Goal: Task Accomplishment & Management: Complete application form

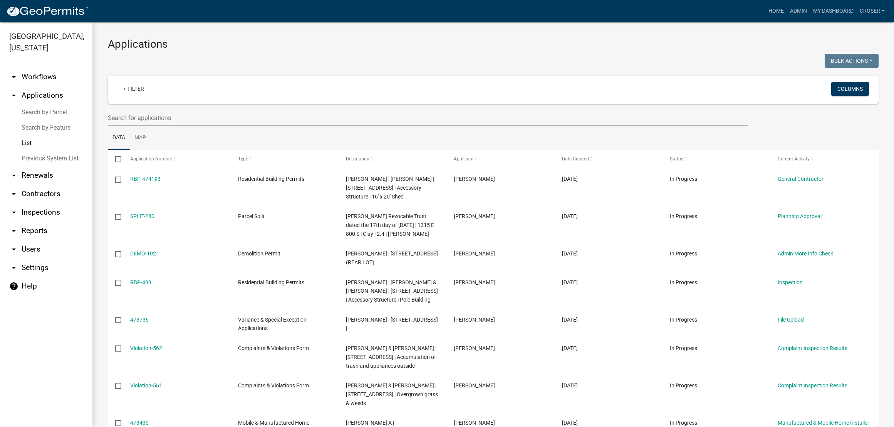
select select "3: 100"
drag, startPoint x: 0, startPoint y: 0, endPoint x: 778, endPoint y: 10, distance: 777.7
click at [787, 10] on link "Admin" at bounding box center [798, 11] width 23 height 15
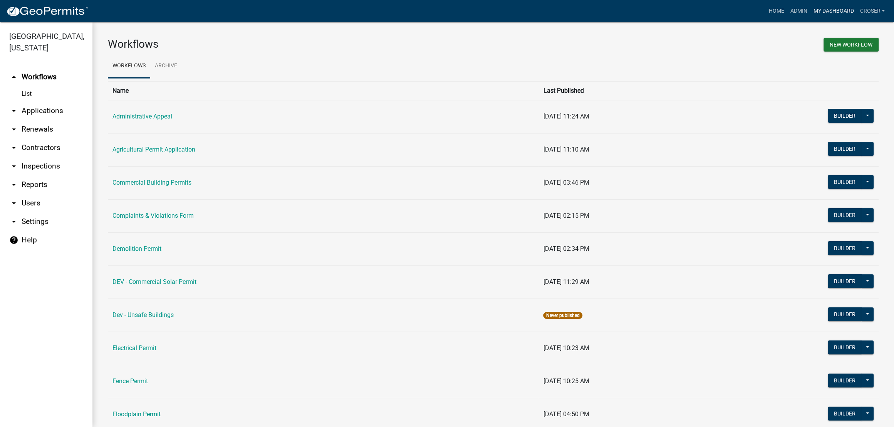
click at [811, 10] on link "My Dashboard" at bounding box center [833, 11] width 47 height 15
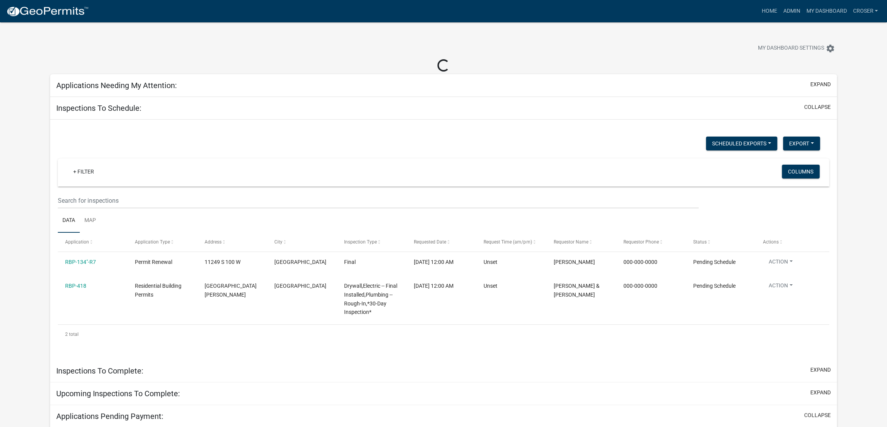
select select "3: 100"
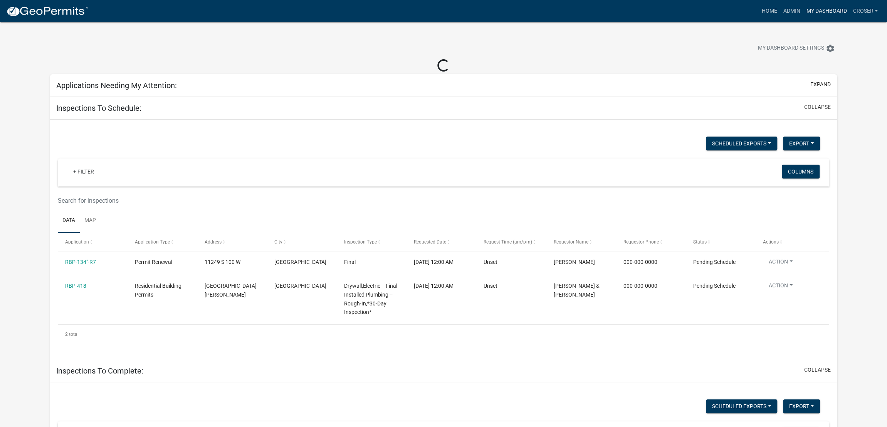
click at [803, 13] on link "My Dashboard" at bounding box center [826, 11] width 47 height 15
select select "3: 100"
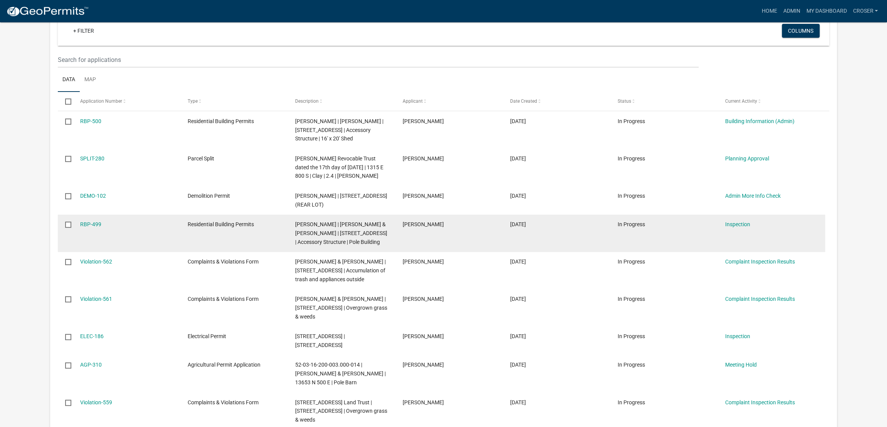
scroll to position [96, 0]
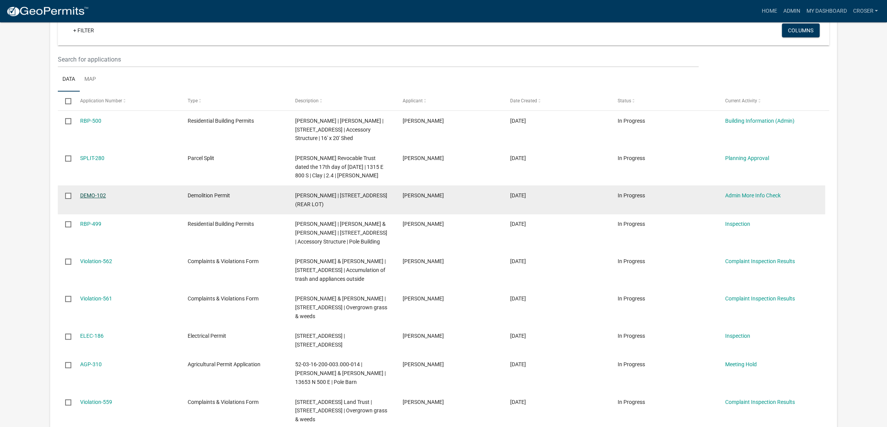
click at [106, 199] on link "DEMO-102" at bounding box center [93, 196] width 26 height 6
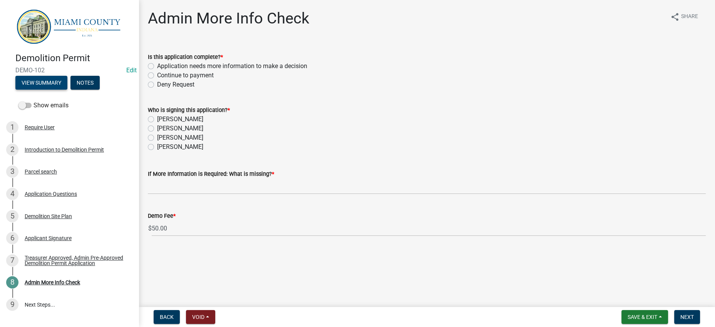
click at [63, 84] on button "View Summary" at bounding box center [41, 83] width 52 height 14
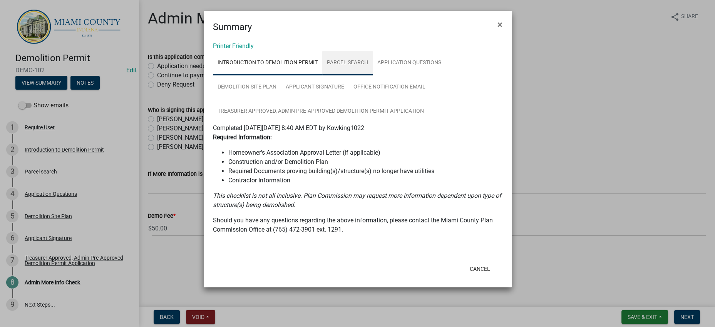
click at [373, 75] on link "Parcel search" at bounding box center [347, 63] width 50 height 25
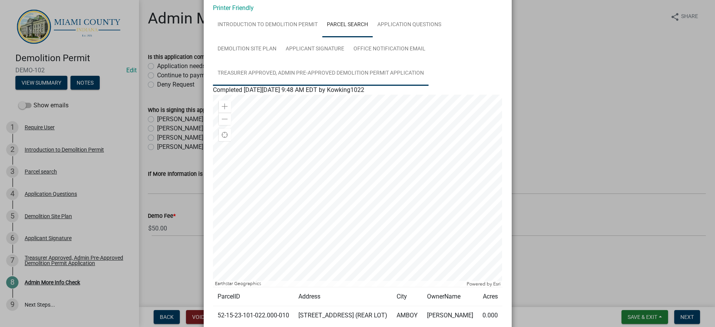
scroll to position [192, 0]
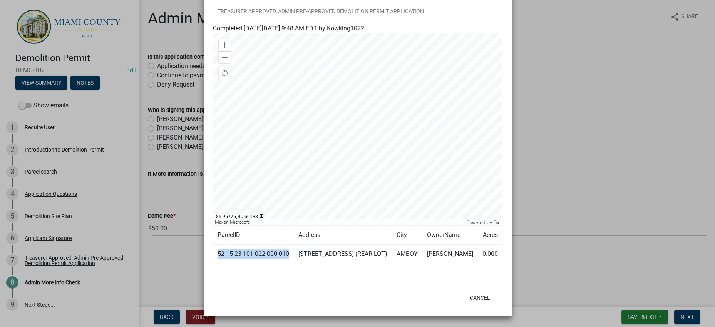
drag, startPoint x: 258, startPoint y: 242, endPoint x: 215, endPoint y: 232, distance: 44.3
click at [215, 245] on td "52-15-23-101-022.000-010" at bounding box center [253, 254] width 81 height 19
copy td "52-15-23-101-022.000-010"
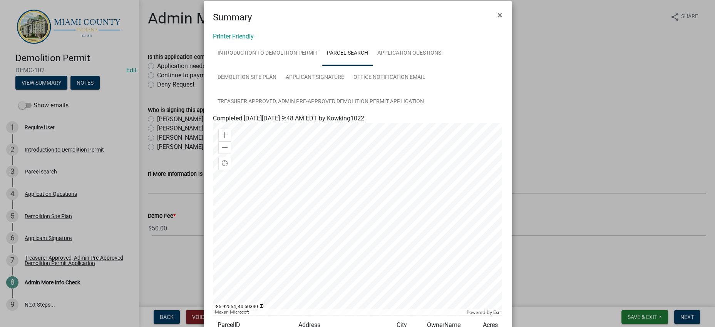
scroll to position [0, 0]
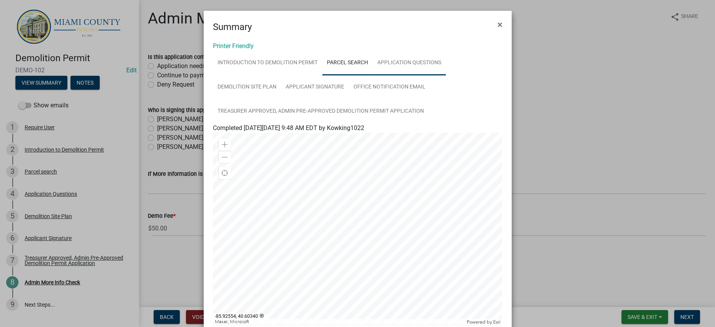
click at [373, 75] on link "Application Questions" at bounding box center [409, 63] width 73 height 25
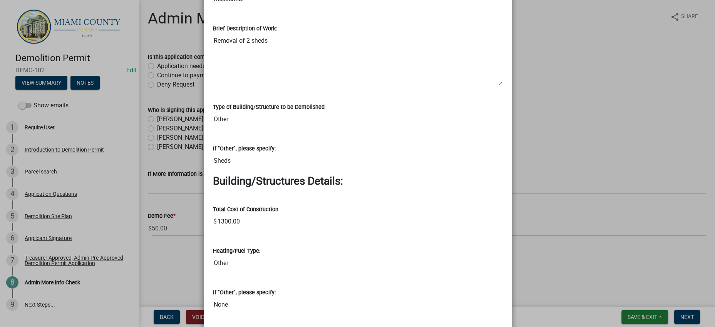
scroll to position [866, 0]
click at [569, 111] on ngb-modal-window "Summary × Printer Friendly Introduction to Demolition Permit Parcel search Appl…" at bounding box center [357, 163] width 715 height 327
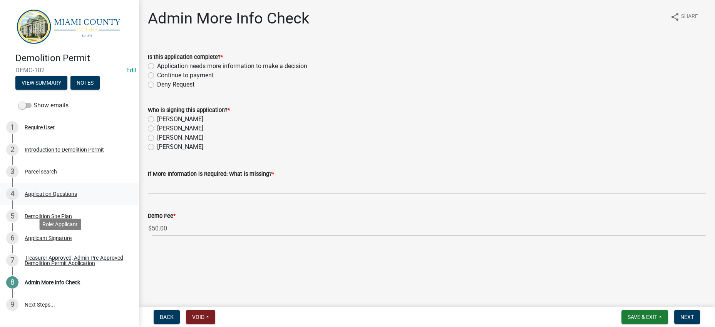
click at [64, 197] on div "Application Questions" at bounding box center [51, 193] width 52 height 5
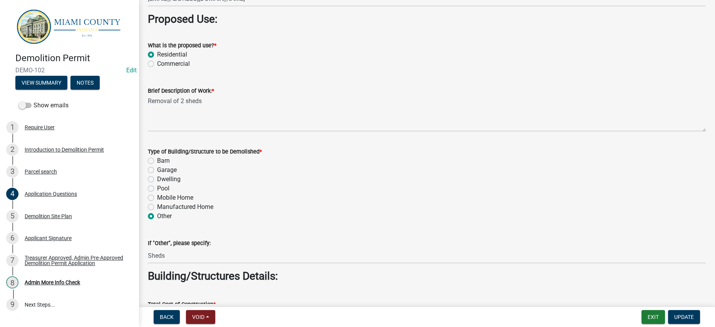
scroll to position [722, 0]
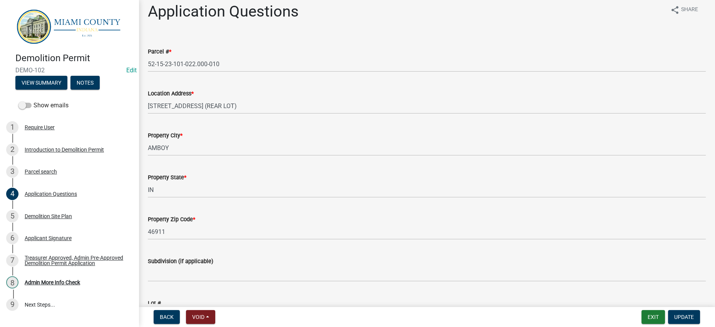
scroll to position [0, 0]
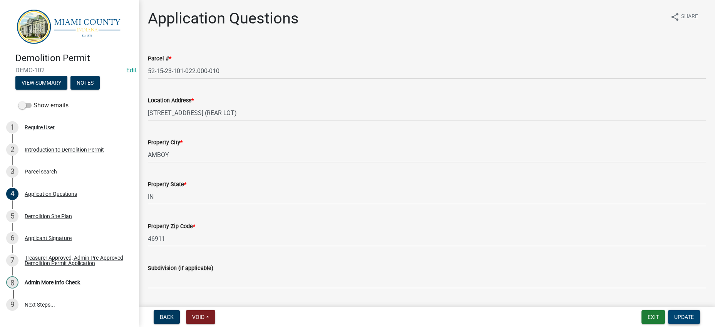
type input "[PHONE_NUMBER]"
click at [684, 319] on button "Update" at bounding box center [684, 317] width 32 height 14
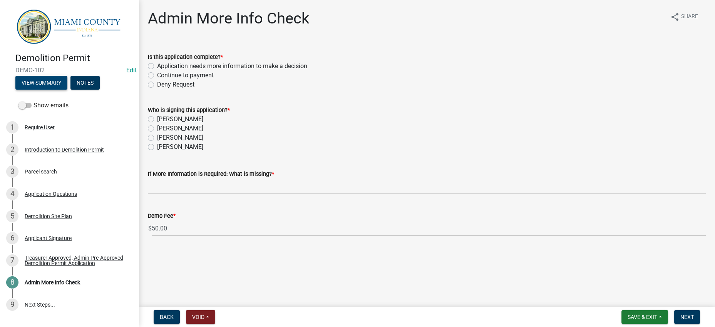
click at [55, 85] on button "View Summary" at bounding box center [41, 83] width 52 height 14
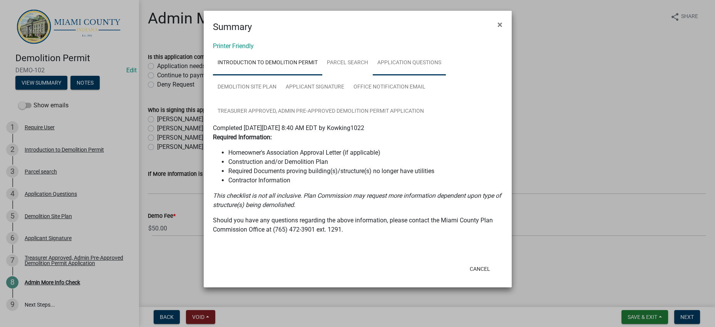
drag, startPoint x: 278, startPoint y: 107, endPoint x: 283, endPoint y: 107, distance: 5.0
click at [373, 75] on link "Application Questions" at bounding box center [409, 63] width 73 height 25
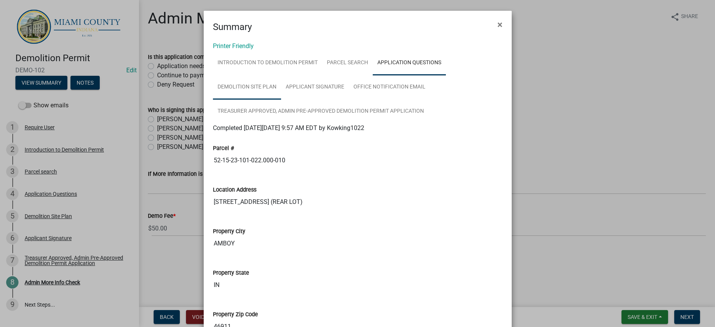
click at [281, 100] on link "Demolition Site Plan" at bounding box center [247, 87] width 68 height 25
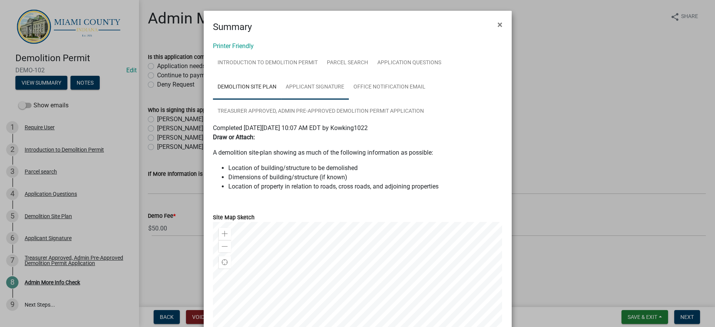
drag, startPoint x: 415, startPoint y: 114, endPoint x: 398, endPoint y: 120, distance: 17.7
click at [349, 100] on link "Applicant Signature" at bounding box center [315, 87] width 68 height 25
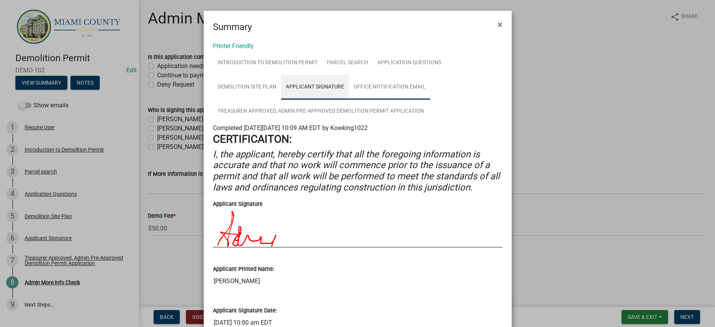
click at [349, 100] on link "Office Notification Email" at bounding box center [389, 87] width 81 height 25
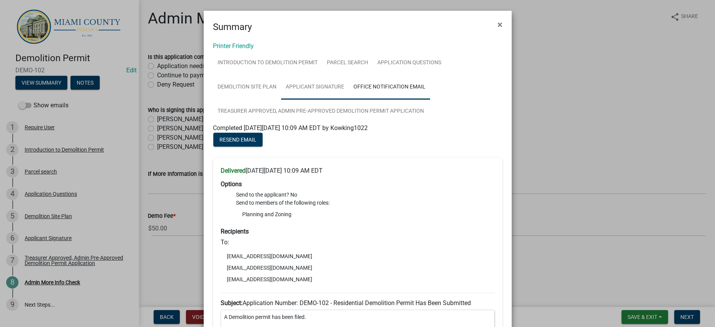
click at [349, 100] on link "Applicant Signature" at bounding box center [315, 87] width 68 height 25
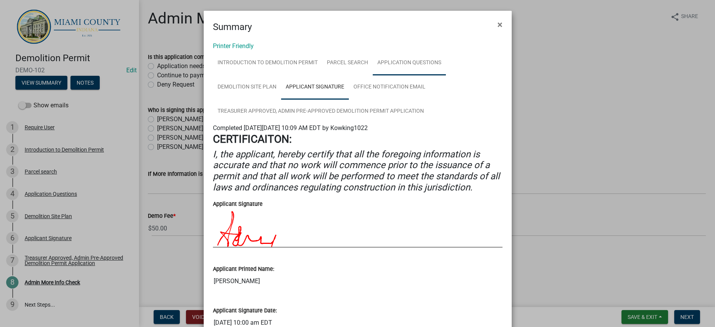
click at [373, 75] on link "Application Questions" at bounding box center [409, 63] width 73 height 25
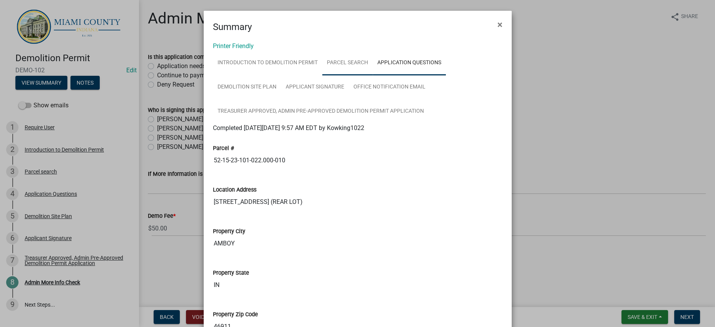
click at [373, 75] on link "Parcel search" at bounding box center [347, 63] width 50 height 25
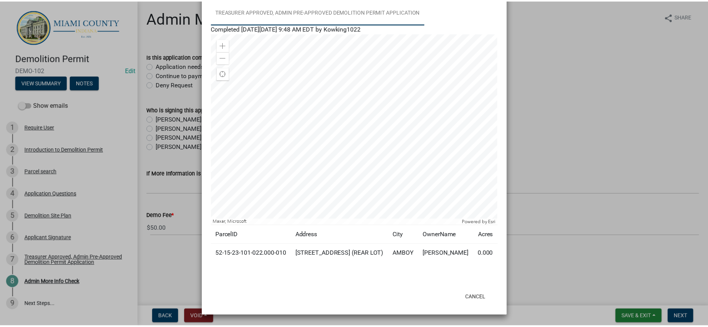
scroll to position [192, 0]
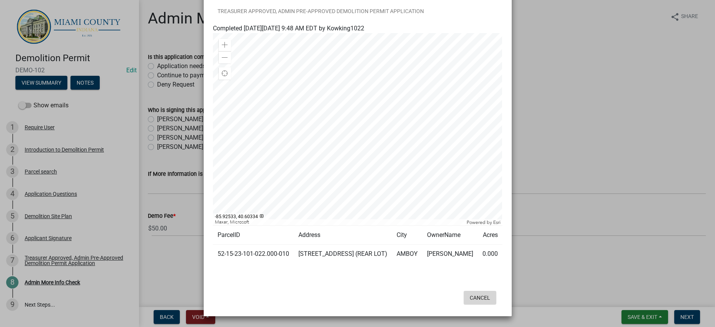
click at [481, 293] on button "Cancel" at bounding box center [480, 298] width 33 height 14
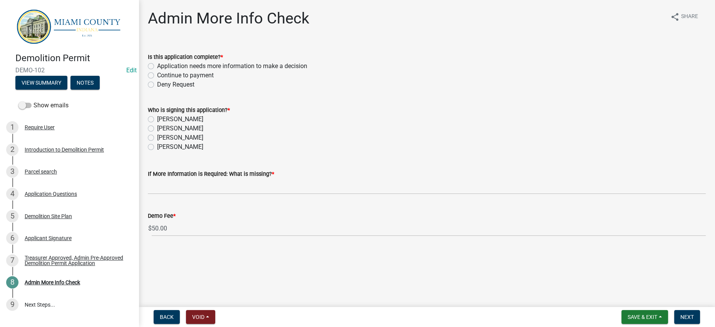
click at [459, 115] on div "Who is signing this application? *" at bounding box center [427, 110] width 558 height 9
click at [628, 314] on span "Save & Exit" at bounding box center [643, 317] width 30 height 6
click at [608, 289] on button "Save & Exit" at bounding box center [638, 294] width 62 height 18
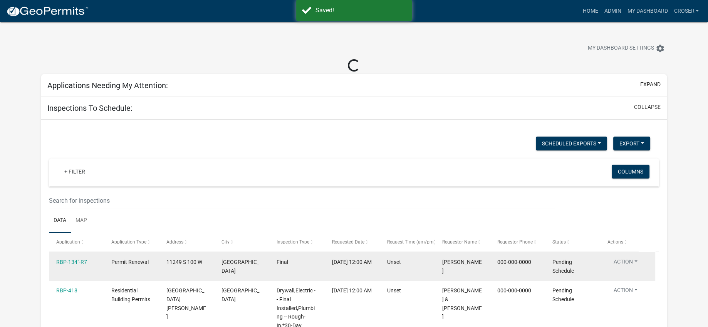
select select "3: 100"
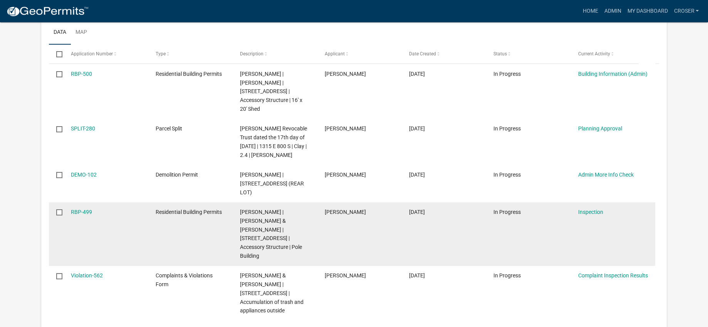
scroll to position [144, 0]
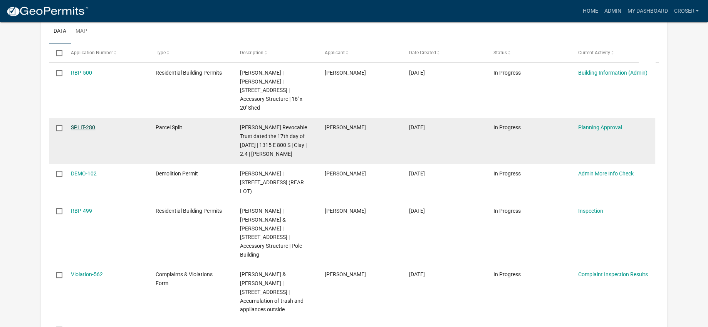
click at [89, 131] on link "SPLIT-280" at bounding box center [83, 127] width 24 height 6
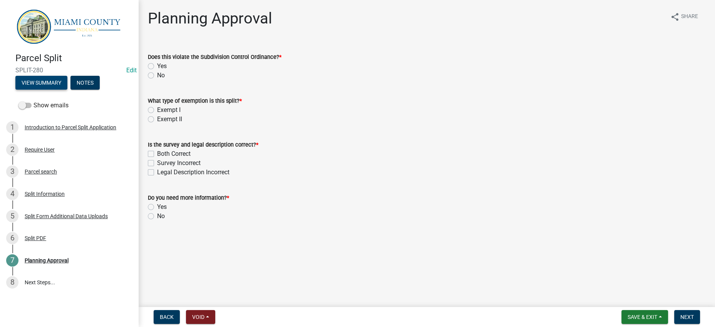
click at [67, 90] on button "View Summary" at bounding box center [41, 83] width 52 height 14
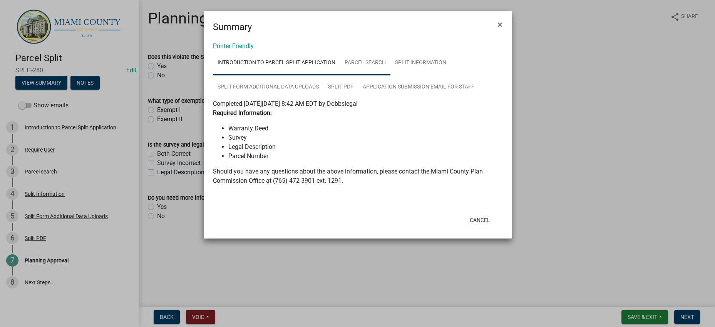
click at [391, 70] on link "Parcel search" at bounding box center [365, 63] width 50 height 25
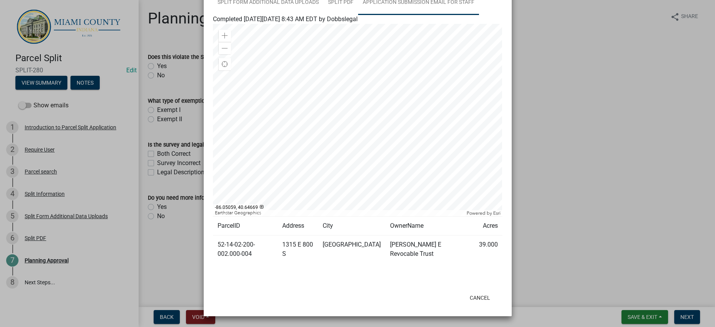
scroll to position [162, 0]
drag, startPoint x: 257, startPoint y: 239, endPoint x: 211, endPoint y: 229, distance: 46.8
click at [213, 236] on td "52-14-02-200-002.000-004" at bounding box center [245, 250] width 65 height 28
copy td "52-14-02-200-002.000-004"
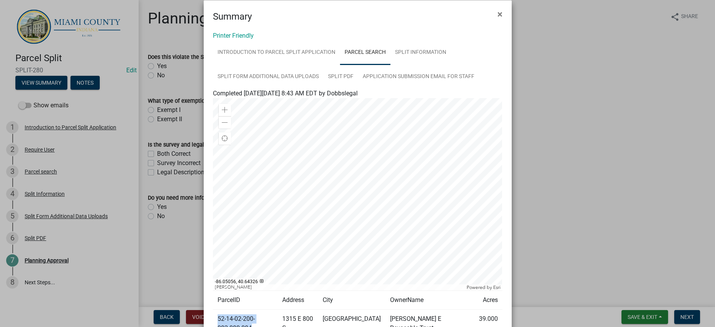
scroll to position [0, 0]
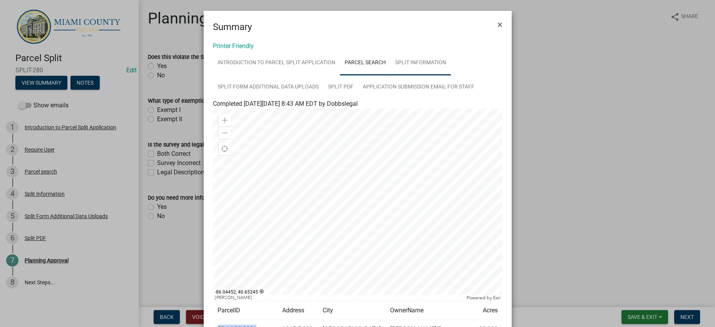
click at [391, 75] on link "Split Information" at bounding box center [421, 63] width 60 height 25
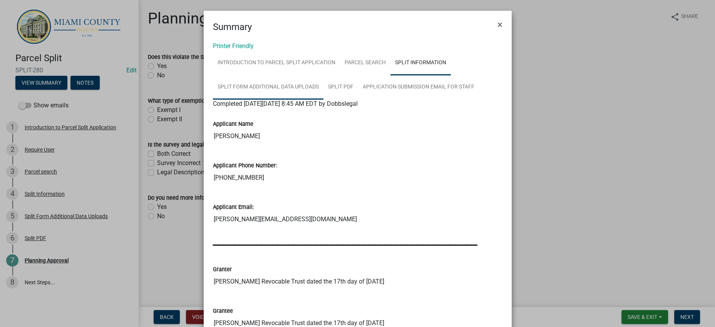
click at [323, 99] on link "Split Form Additional Data Uploads" at bounding box center [268, 87] width 111 height 25
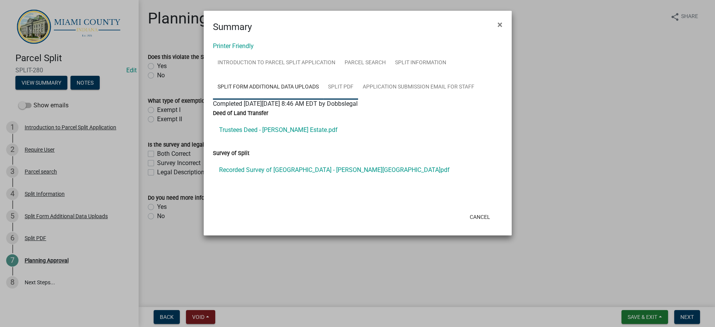
click at [358, 100] on link "Split PDF" at bounding box center [341, 87] width 35 height 25
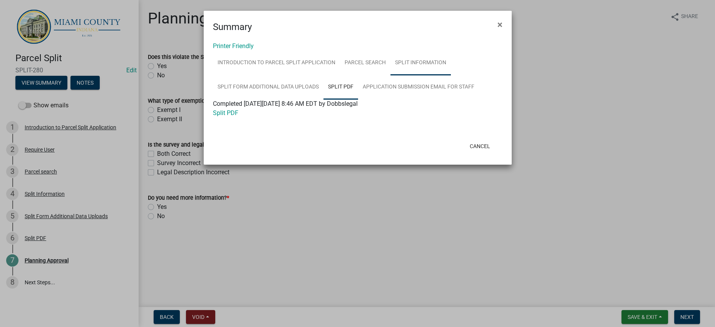
click at [391, 75] on link "Split Information" at bounding box center [421, 63] width 60 height 25
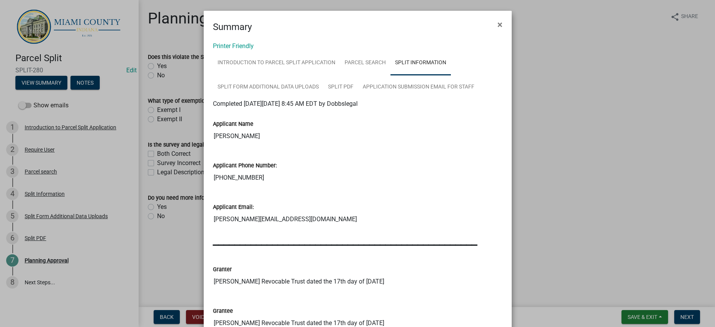
click at [418, 170] on div "Applicant Phone Number:" at bounding box center [358, 165] width 290 height 9
click at [324, 100] on link "Split Form Additional Data Uploads" at bounding box center [268, 87] width 111 height 25
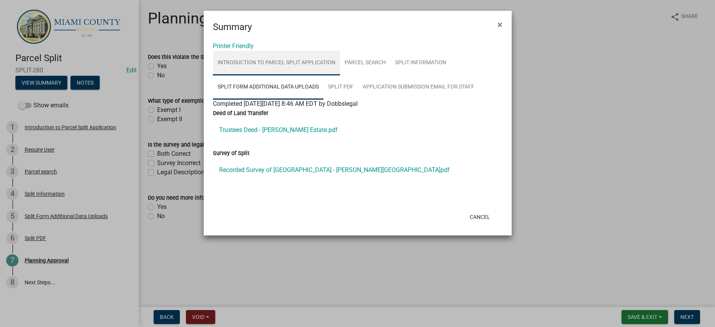
click at [340, 65] on link "Introduction to Parcel Split Application" at bounding box center [276, 63] width 127 height 25
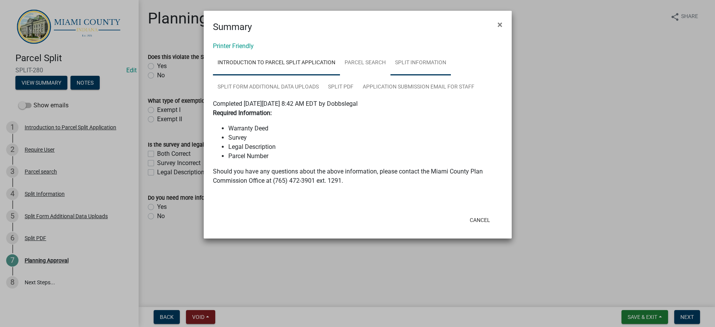
click at [391, 75] on link "Split Information" at bounding box center [421, 63] width 60 height 25
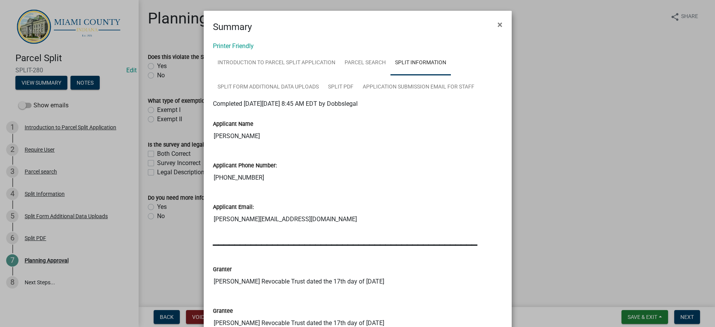
click at [569, 144] on ngb-modal-window "Summary × Printer Friendly Introduction to Parcel Split Application Parcel sear…" at bounding box center [357, 163] width 715 height 327
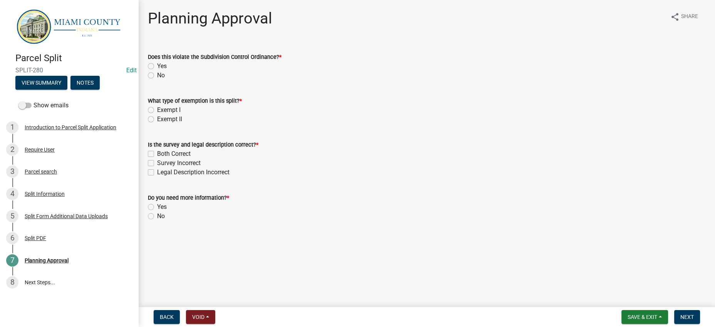
click at [166, 71] on label "Yes" at bounding box center [162, 66] width 10 height 9
click at [162, 67] on input "Yes" at bounding box center [159, 64] width 5 height 5
radio input "true"
click at [157, 80] on label "No" at bounding box center [161, 75] width 8 height 9
click at [157, 76] on input "No" at bounding box center [159, 73] width 5 height 5
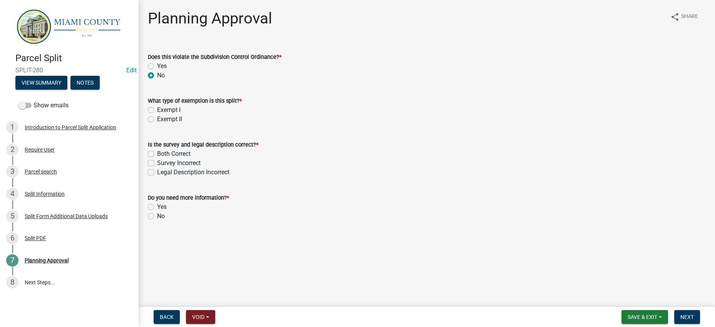
radio input "true"
click at [279, 87] on wm-data-entity-input "Does this violate the Subdivision Control Ordinance? * Yes No" at bounding box center [427, 65] width 558 height 44
click at [280, 110] on wm-data-entity-input-list "Does this violate the Subdivision Control Ordinance? * Yes No What type of exem…" at bounding box center [427, 135] width 558 height 185
click at [280, 109] on wm-data-entity-input-list "Does this violate the Subdivision Control Ordinance? * Yes No What type of exem…" at bounding box center [427, 135] width 558 height 185
click at [260, 87] on wm-data-entity-input "Does this violate the Subdivision Control Ordinance? * Yes No" at bounding box center [427, 65] width 558 height 44
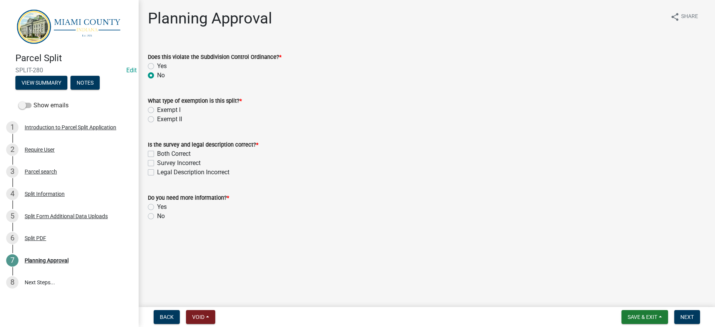
click at [182, 124] on label "Exempt II" at bounding box center [169, 119] width 25 height 9
click at [162, 120] on input "Exempt II" at bounding box center [159, 117] width 5 height 5
radio input "true"
click at [183, 159] on label "Both Correct" at bounding box center [174, 153] width 34 height 9
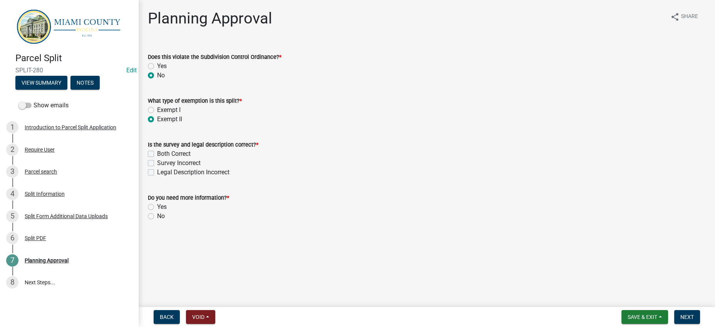
click at [162, 154] on input "Both Correct" at bounding box center [159, 151] width 5 height 5
checkbox input "true"
checkbox input "false"
click at [150, 221] on div "Do you need more information? * Yes No" at bounding box center [427, 202] width 570 height 37
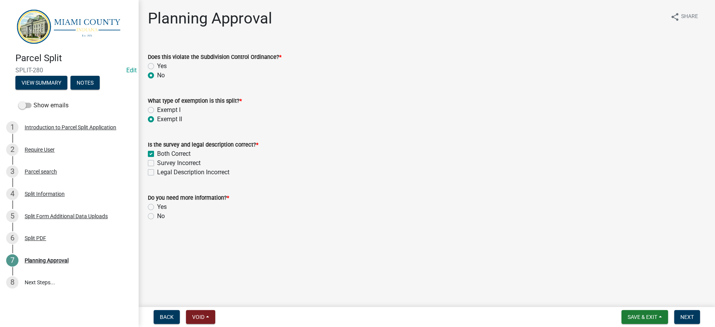
click at [157, 221] on label "No" at bounding box center [161, 216] width 8 height 9
click at [157, 217] on input "No" at bounding box center [159, 214] width 5 height 5
radio input "true"
click at [364, 212] on div "Yes" at bounding box center [427, 207] width 558 height 9
click at [362, 212] on div "Yes" at bounding box center [427, 207] width 558 height 9
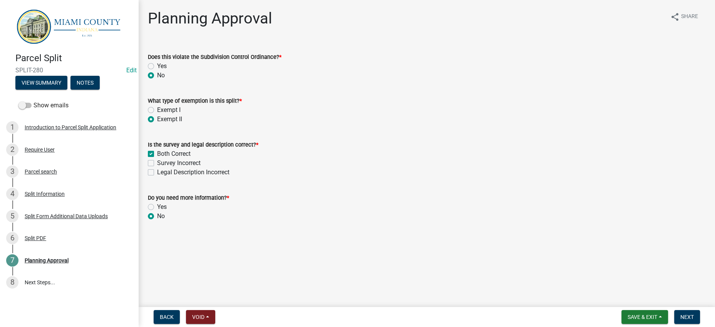
click at [359, 203] on div "Do you need more information? *" at bounding box center [427, 197] width 558 height 9
click at [439, 159] on div "Both Correct" at bounding box center [427, 153] width 558 height 9
click at [456, 168] on div "Survey Incorrect" at bounding box center [427, 163] width 558 height 9
click at [681, 315] on span "Next" at bounding box center [687, 317] width 13 height 6
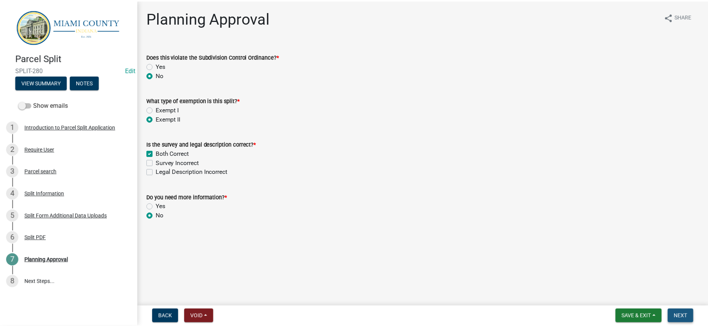
scroll to position [0, 0]
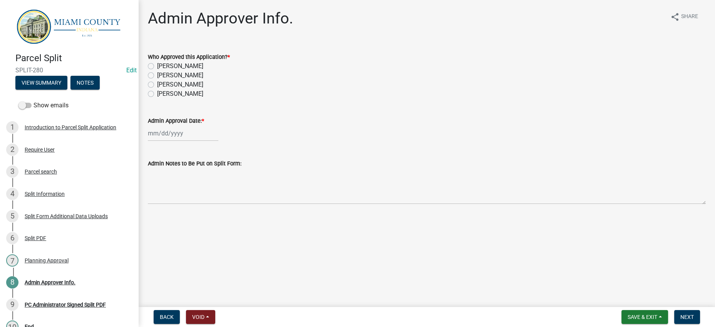
click at [176, 71] on label "[PERSON_NAME]" at bounding box center [180, 66] width 46 height 9
click at [162, 67] on input "[PERSON_NAME]" at bounding box center [159, 64] width 5 height 5
radio input "true"
select select "9"
select select "2025"
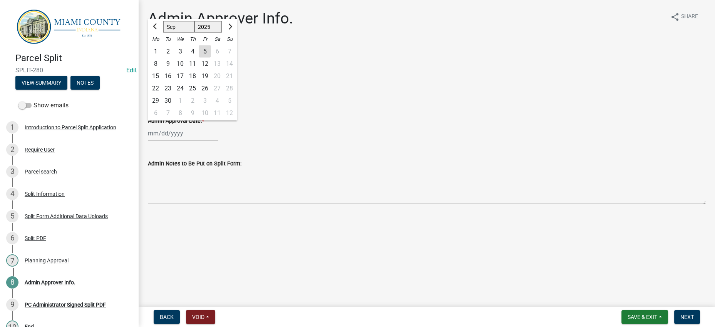
click at [194, 141] on div "[PERSON_NAME] Feb Mar Apr [PERSON_NAME][DATE] Oct Nov [DATE] 1526 1527 1528 152…" at bounding box center [183, 134] width 70 height 16
click at [211, 58] on div "5" at bounding box center [205, 51] width 12 height 12
type input "[DATE]"
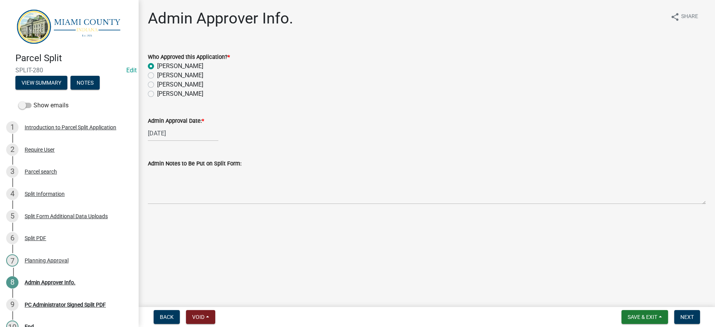
click at [424, 141] on div "Admin Approval Date: * [DATE]" at bounding box center [427, 124] width 558 height 36
click at [674, 311] on button "Next" at bounding box center [687, 317] width 26 height 14
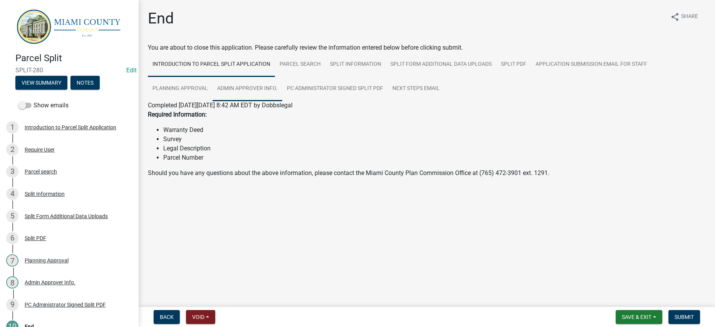
click at [282, 101] on link "Admin Approver Info." at bounding box center [248, 89] width 70 height 25
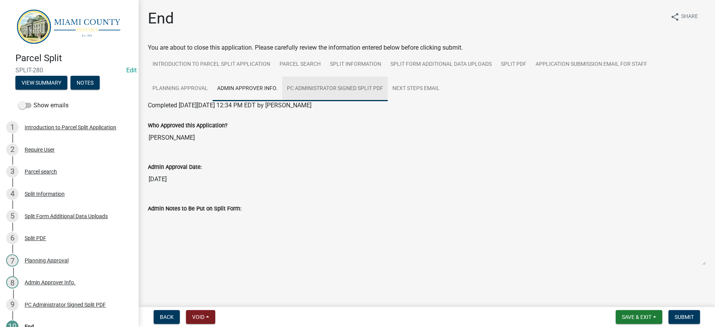
click at [388, 101] on link "PC Administrator Signed Split PDF" at bounding box center [335, 89] width 106 height 25
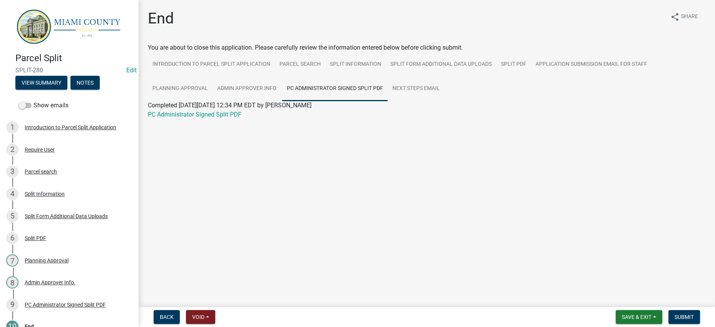
click at [453, 176] on main "End share Share You are about to close this application. Please carefully revie…" at bounding box center [427, 152] width 577 height 304
click at [675, 314] on span "Submit" at bounding box center [684, 317] width 19 height 6
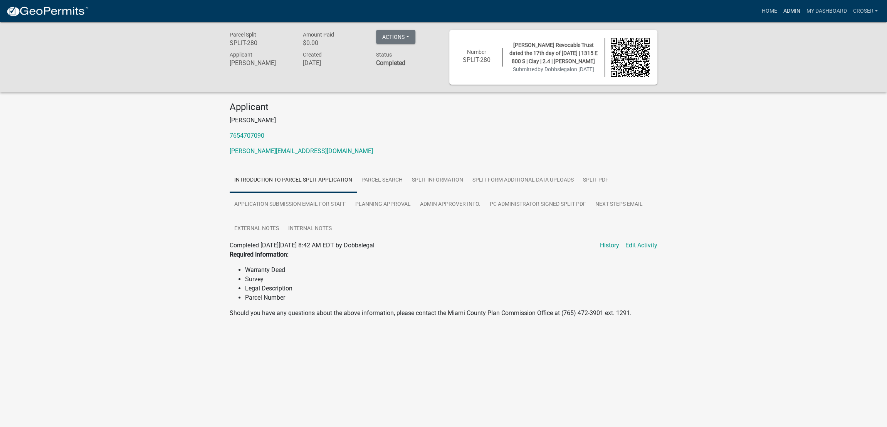
click at [780, 11] on link "Admin" at bounding box center [791, 11] width 23 height 15
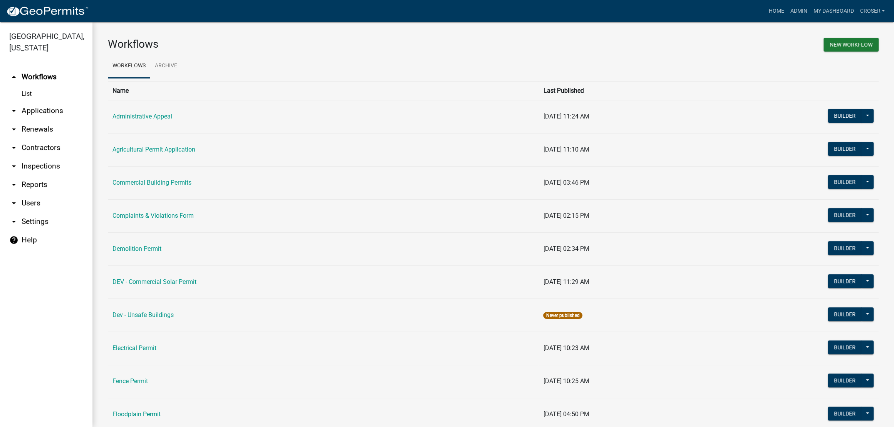
click at [52, 120] on link "arrow_drop_down Applications" at bounding box center [46, 111] width 92 height 18
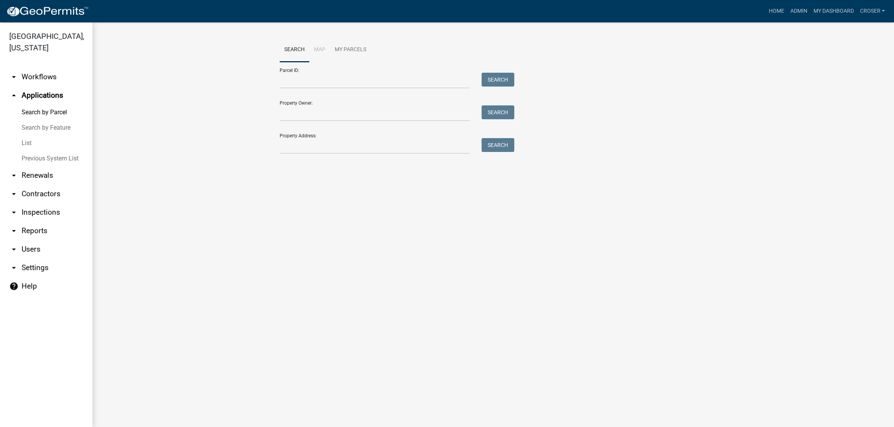
click at [36, 151] on link "List" at bounding box center [46, 143] width 92 height 15
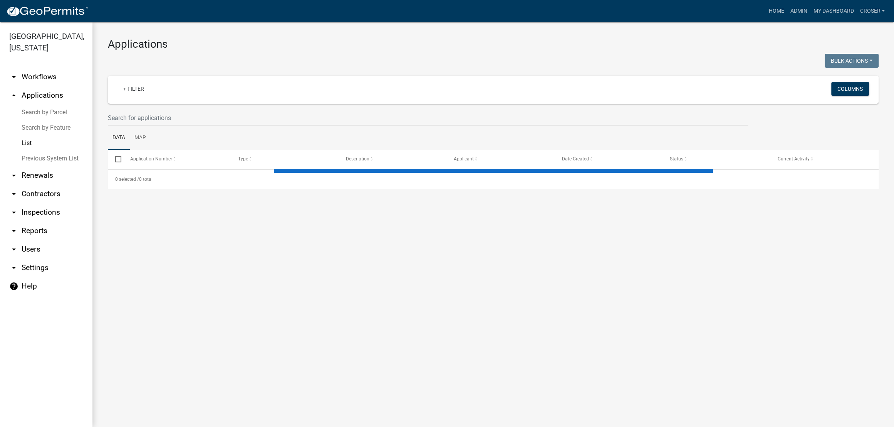
select select "3: 100"
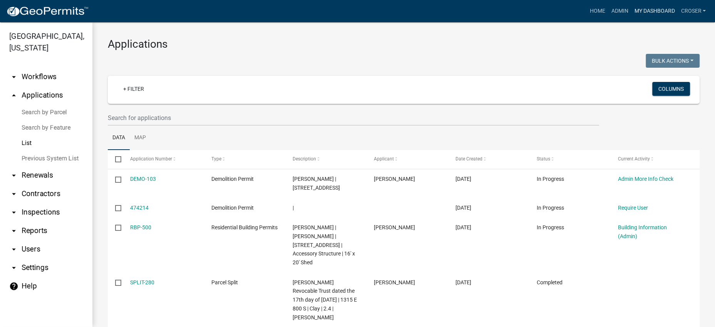
click at [631, 13] on link "My Dashboard" at bounding box center [654, 11] width 47 height 15
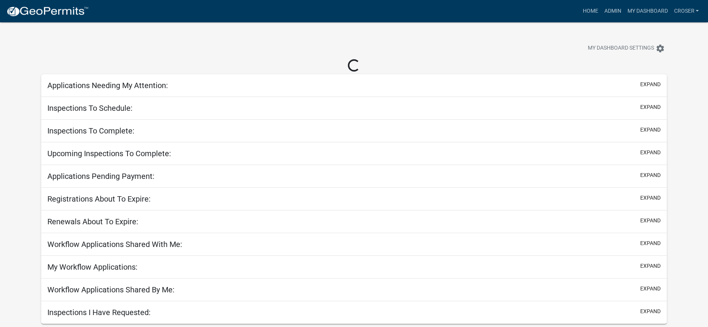
select select "3: 100"
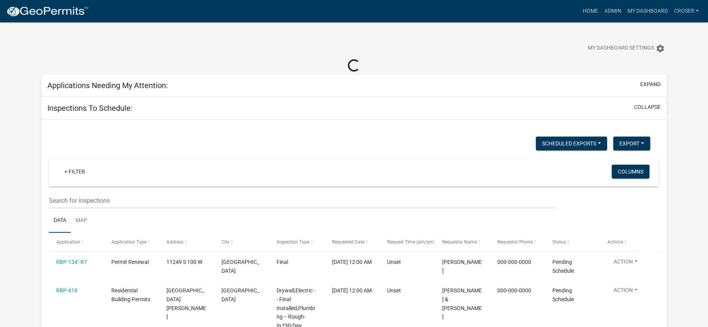
select select "3: 100"
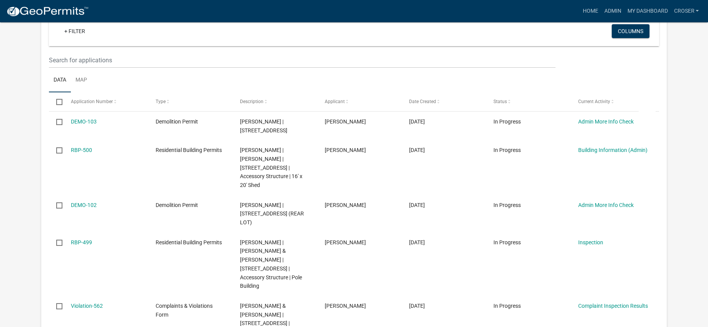
scroll to position [96, 0]
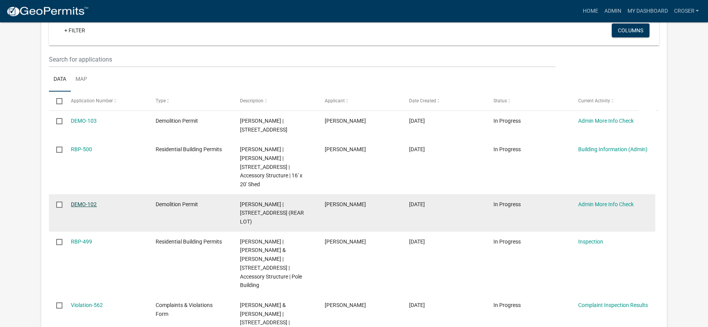
click at [92, 208] on link "DEMO-102" at bounding box center [84, 204] width 26 height 6
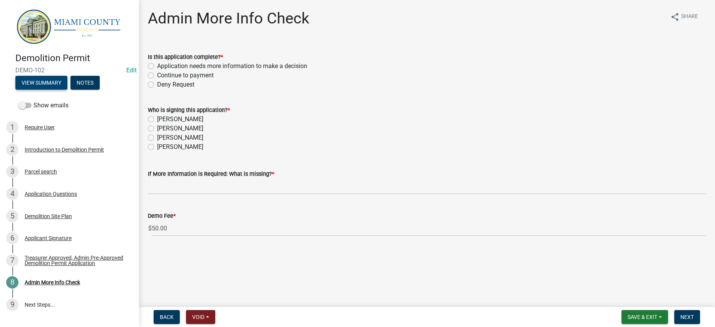
click at [64, 88] on button "View Summary" at bounding box center [41, 83] width 52 height 14
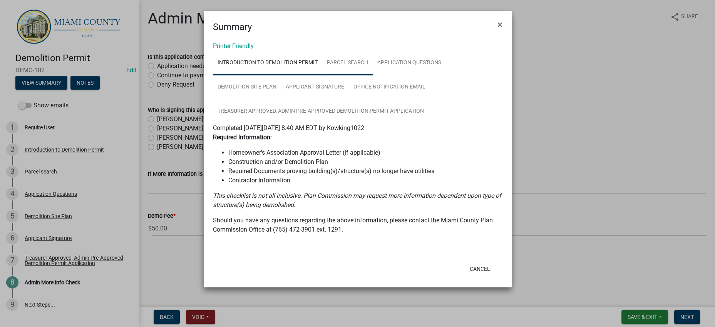
drag, startPoint x: 368, startPoint y: 67, endPoint x: 355, endPoint y: 73, distance: 14.0
click at [368, 67] on link "Parcel search" at bounding box center [347, 63] width 50 height 25
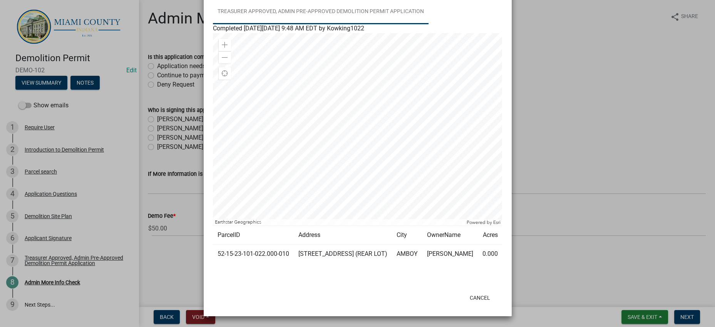
scroll to position [192, 0]
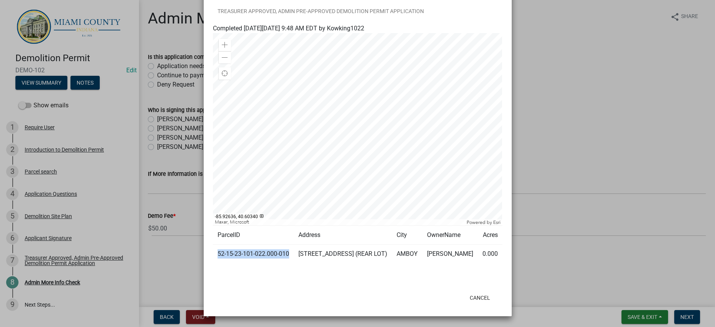
drag, startPoint x: 262, startPoint y: 241, endPoint x: 216, endPoint y: 230, distance: 46.8
click at [216, 245] on td "52-15-23-101-022.000-010" at bounding box center [253, 254] width 81 height 19
copy td "52-15-23-101-022.000-010"
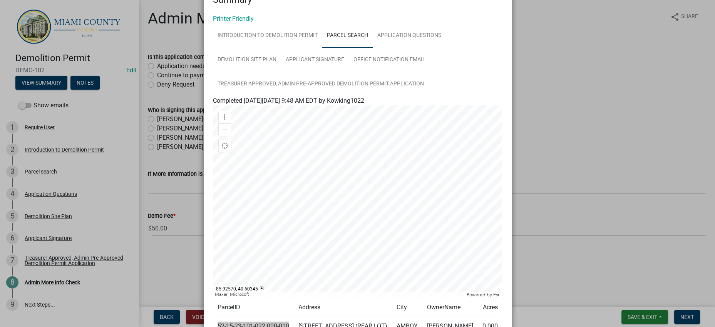
scroll to position [0, 0]
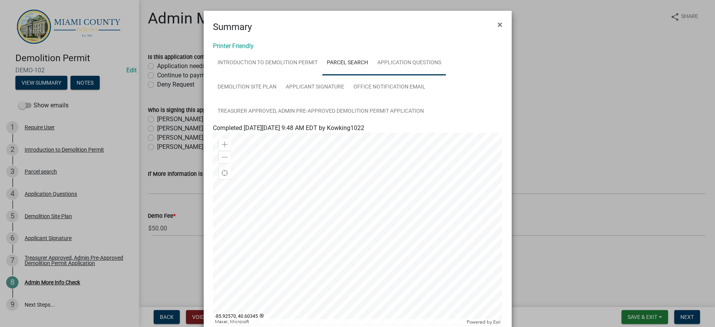
click at [373, 75] on link "Application Questions" at bounding box center [409, 63] width 73 height 25
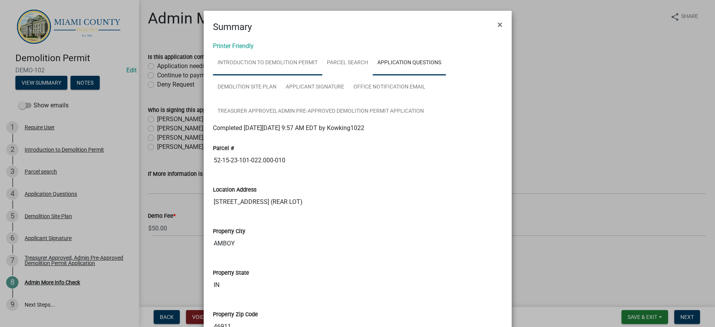
click at [297, 75] on link "Introduction to Demolition Permit" at bounding box center [267, 63] width 109 height 25
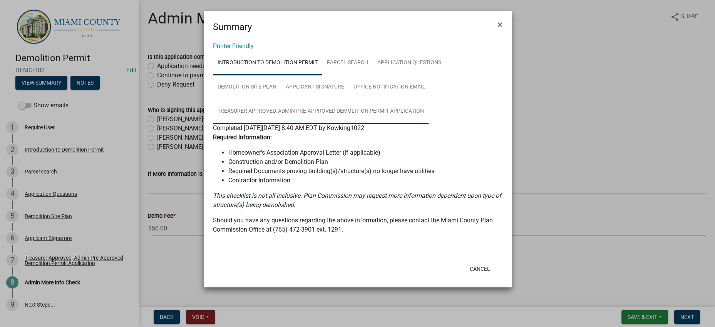
scroll to position [68, 0]
click at [369, 51] on link "Parcel search" at bounding box center [347, 63] width 50 height 25
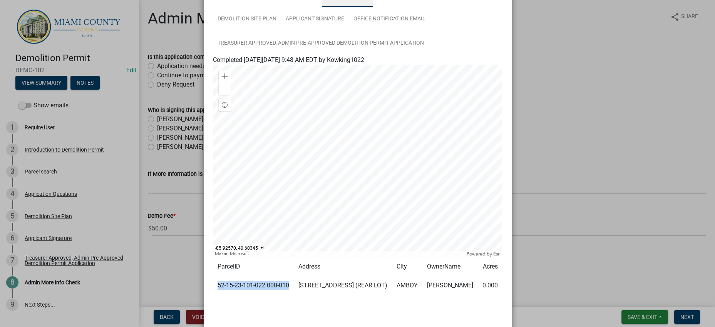
scroll to position [192, 0]
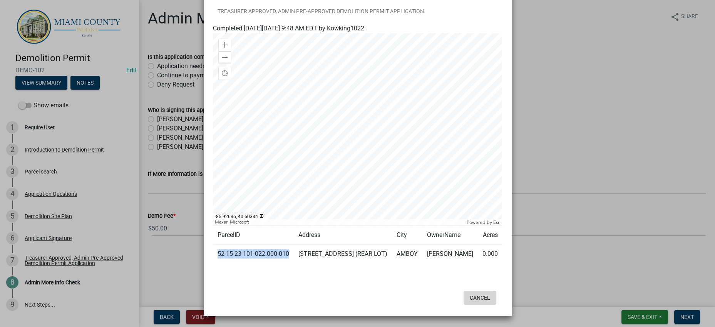
click at [464, 291] on button "Cancel" at bounding box center [480, 298] width 33 height 14
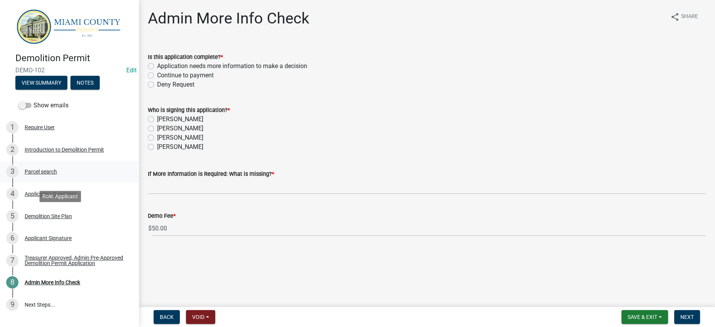
click at [67, 183] on link "3 Parcel search" at bounding box center [69, 172] width 139 height 22
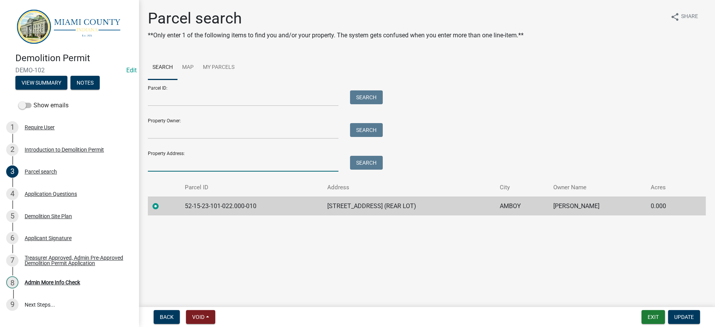
drag, startPoint x: 183, startPoint y: 201, endPoint x: 175, endPoint y: 211, distance: 12.9
click at [183, 172] on input "Property Address:" at bounding box center [243, 164] width 191 height 16
click at [184, 106] on input "Parcel ID:" at bounding box center [243, 99] width 191 height 16
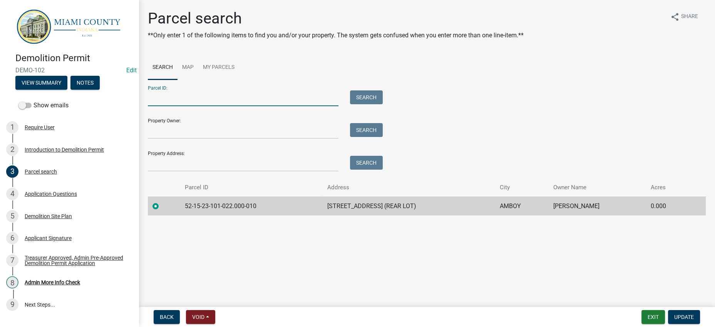
click at [170, 106] on input "Parcel ID:" at bounding box center [243, 99] width 191 height 16
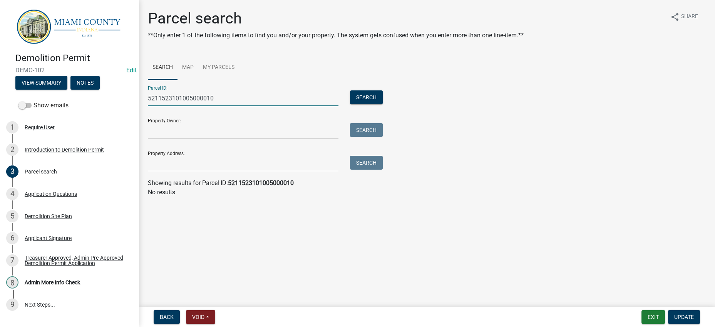
drag, startPoint x: 239, startPoint y: 126, endPoint x: 150, endPoint y: 124, distance: 89.0
click at [150, 106] on input "5211523101005000010" at bounding box center [243, 99] width 191 height 16
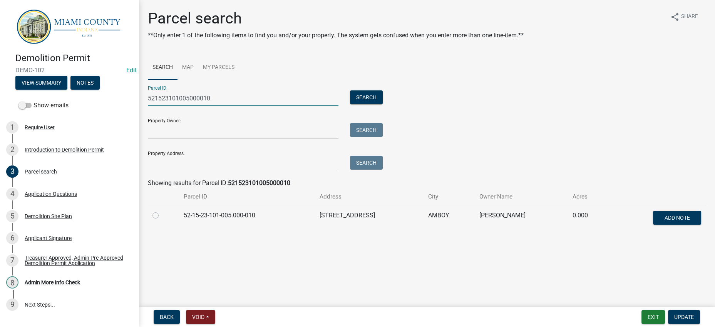
type input "521523101005000010"
click at [162, 211] on label at bounding box center [162, 211] width 0 height 0
click at [163, 216] on input "radio" at bounding box center [164, 213] width 5 height 5
radio input "true"
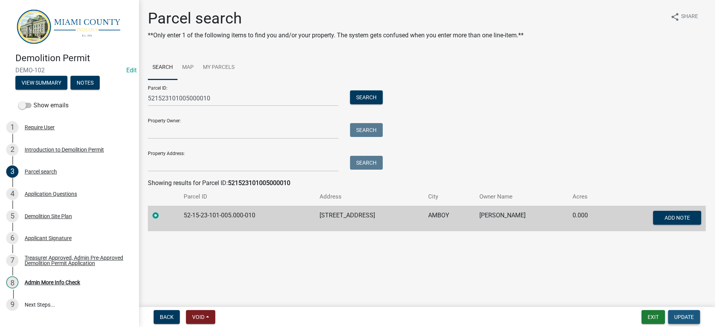
click at [690, 316] on button "Update" at bounding box center [684, 317] width 32 height 14
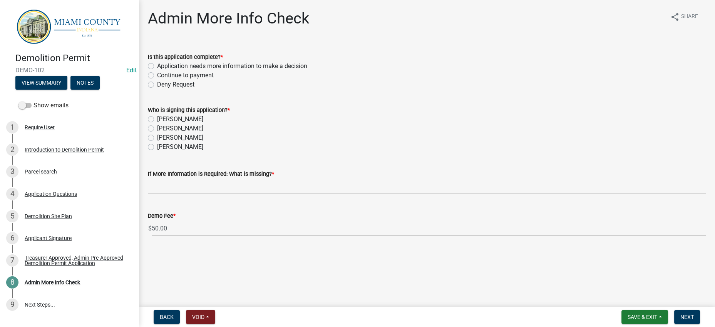
click at [79, 74] on span "DEMO-102" at bounding box center [69, 70] width 108 height 7
click at [67, 88] on button "View Summary" at bounding box center [41, 83] width 52 height 14
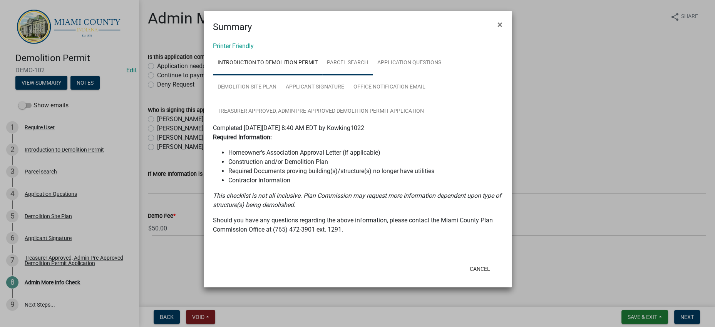
click at [373, 75] on link "Parcel search" at bounding box center [347, 63] width 50 height 25
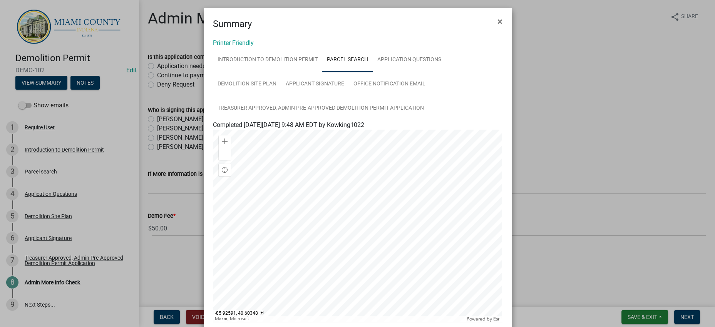
scroll to position [0, 0]
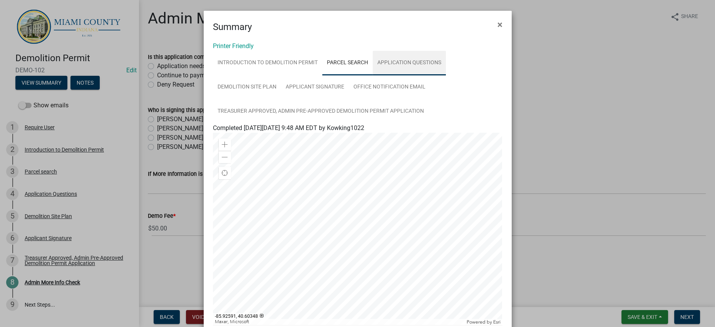
click at [373, 75] on link "Application Questions" at bounding box center [409, 63] width 73 height 25
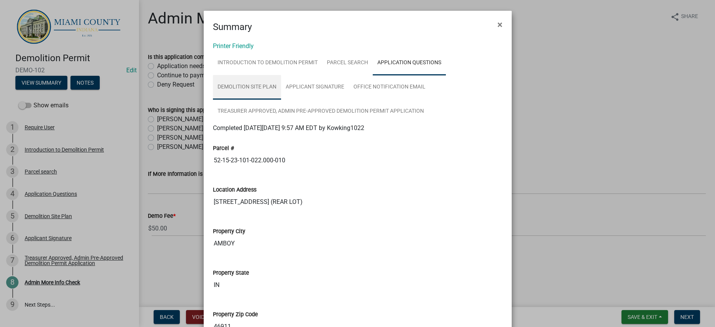
click at [281, 100] on link "Demolition Site Plan" at bounding box center [247, 87] width 68 height 25
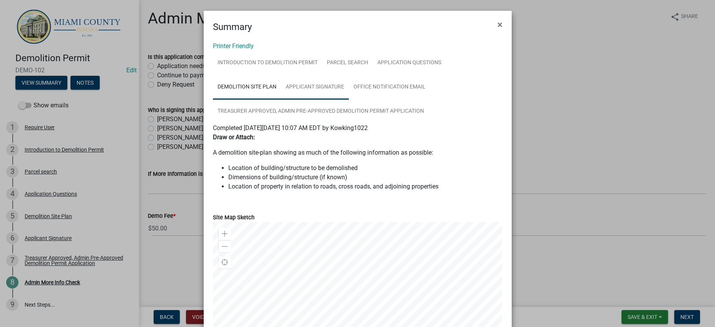
click at [349, 100] on link "Applicant Signature" at bounding box center [315, 87] width 68 height 25
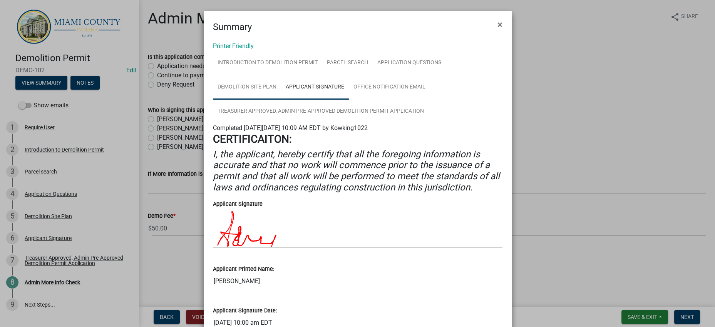
click at [281, 100] on link "Demolition Site Plan" at bounding box center [247, 87] width 68 height 25
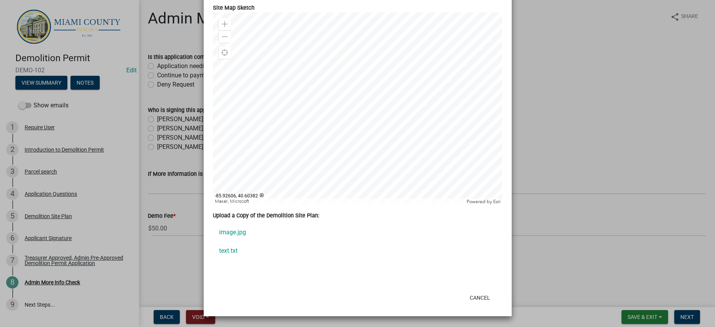
scroll to position [240, 0]
click at [560, 124] on ngb-modal-window "Summary × Printer Friendly Introduction to Demolition Permit Parcel search Appl…" at bounding box center [357, 163] width 715 height 327
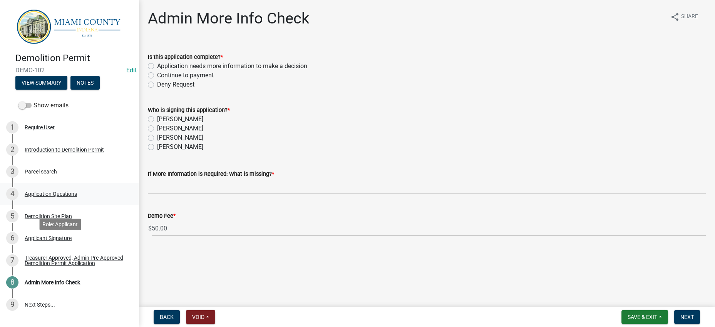
click at [74, 205] on link "4 Application Questions" at bounding box center [69, 194] width 139 height 22
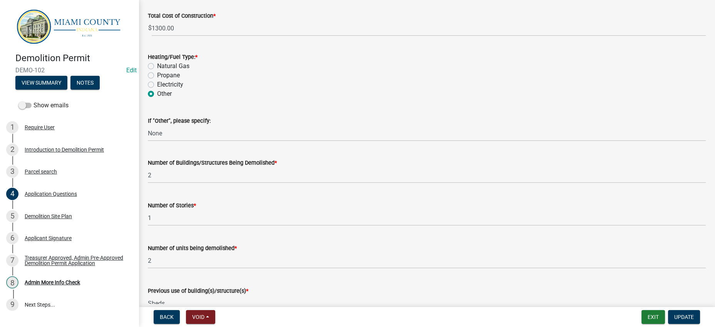
scroll to position [1011, 0]
type textarea "Removal of 12'x18' shed"
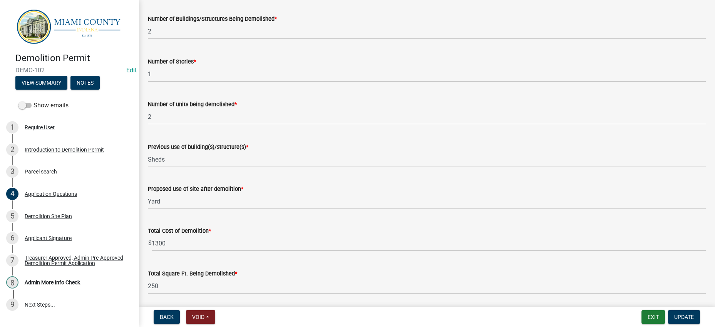
scroll to position [1155, 0]
drag, startPoint x: 176, startPoint y: 62, endPoint x: 145, endPoint y: 66, distance: 30.6
type input "Utility Shed"
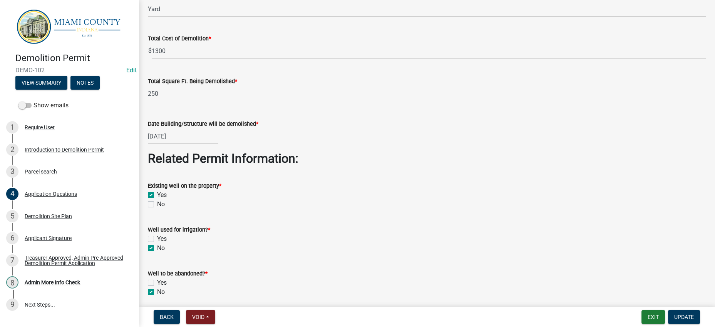
scroll to position [1347, 0]
type input "1"
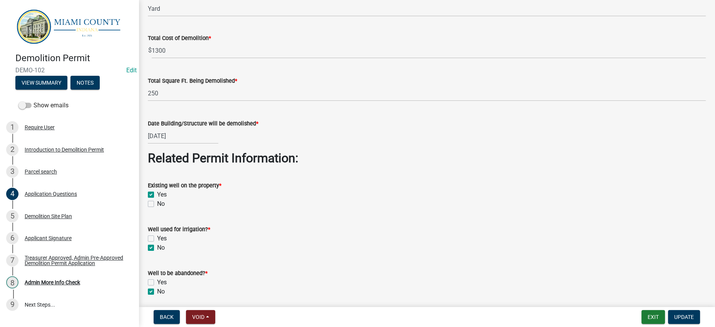
type input "Utility Shed"
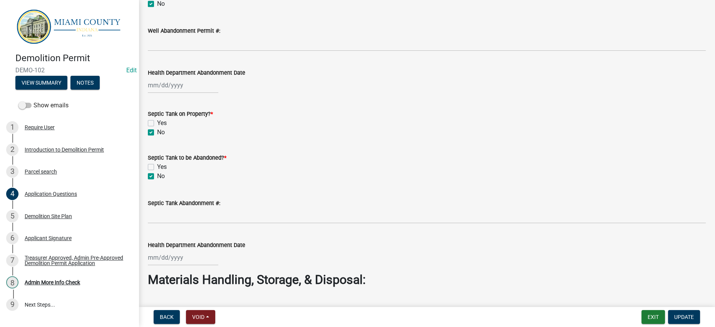
scroll to position [1636, 0]
drag, startPoint x: 175, startPoint y: 164, endPoint x: 148, endPoint y: 159, distance: 27.9
type input "216"
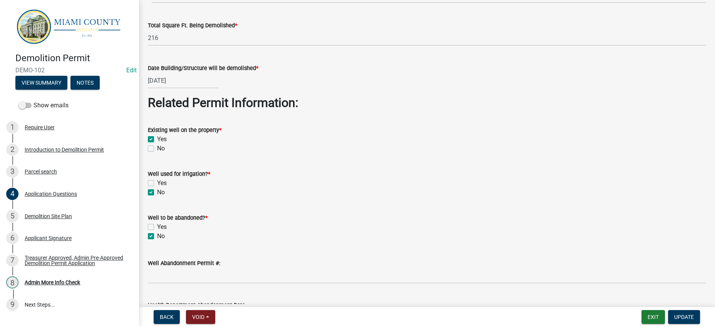
scroll to position [1402, 0]
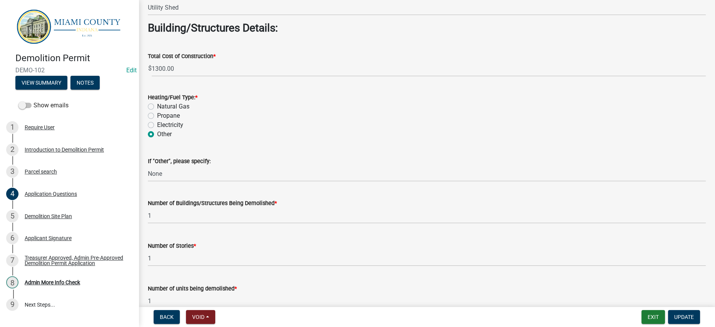
scroll to position [969, 0]
type input "12'x18' Utility Shed"
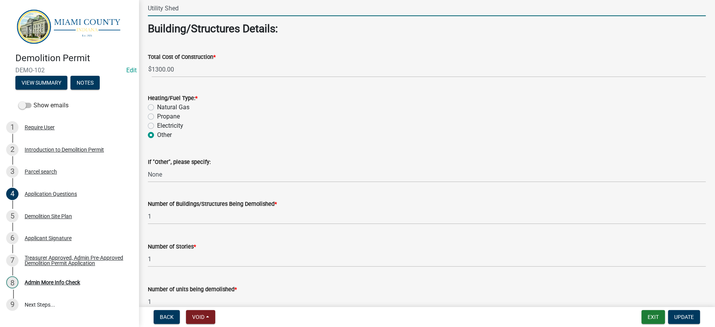
click at [150, 16] on input "Utility Shed" at bounding box center [427, 8] width 558 height 16
type input "12'x18' Utility Shed"
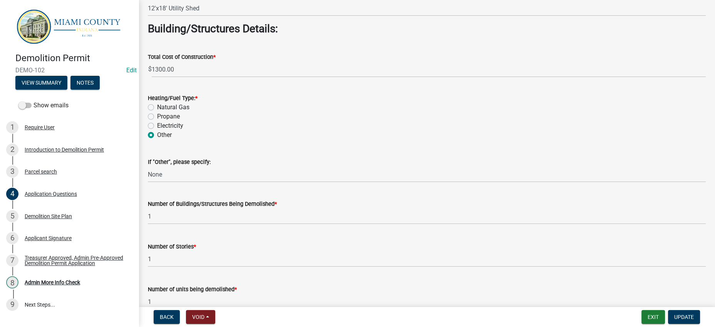
drag, startPoint x: 329, startPoint y: 172, endPoint x: 320, endPoint y: 171, distance: 9.7
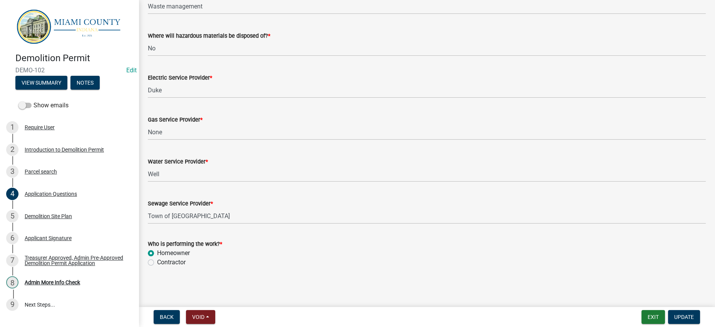
scroll to position [2605, 0]
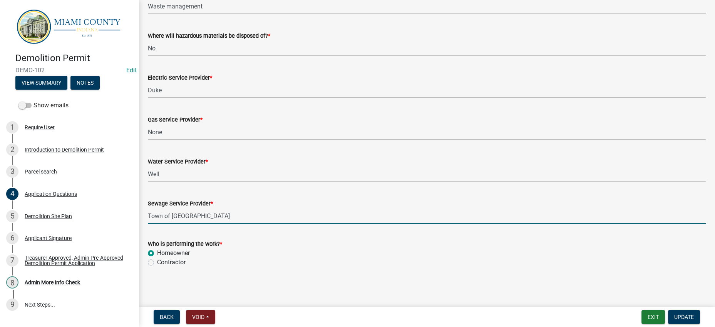
click at [184, 208] on input "Town of [GEOGRAPHIC_DATA]" at bounding box center [427, 216] width 558 height 16
type input "Town of [GEOGRAPHIC_DATA]"
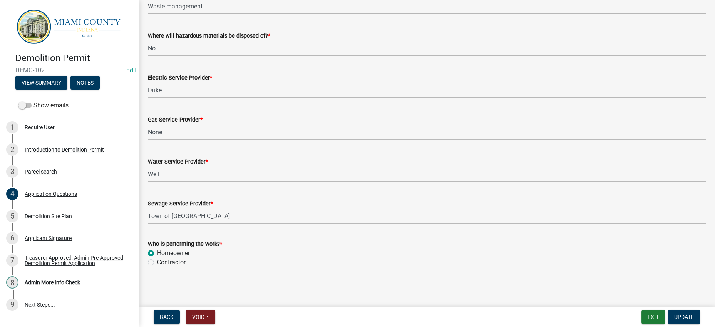
click at [346, 258] on div "Contractor" at bounding box center [427, 262] width 558 height 9
click at [682, 314] on span "Update" at bounding box center [684, 317] width 20 height 6
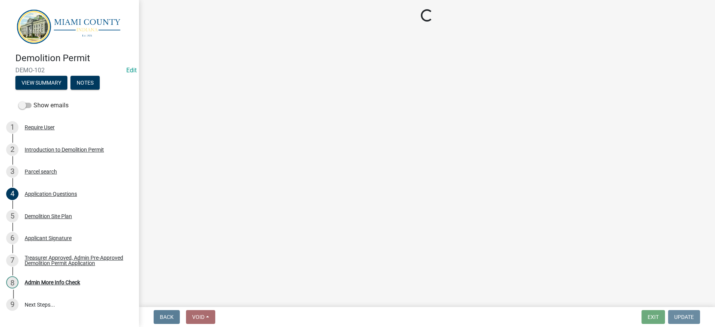
scroll to position [0, 0]
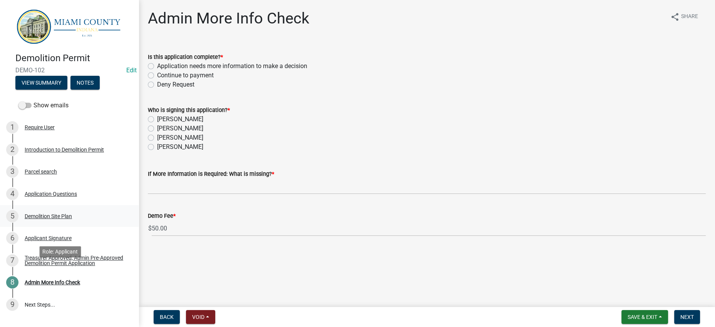
click at [71, 223] on div "5 Demolition Site Plan" at bounding box center [66, 216] width 120 height 12
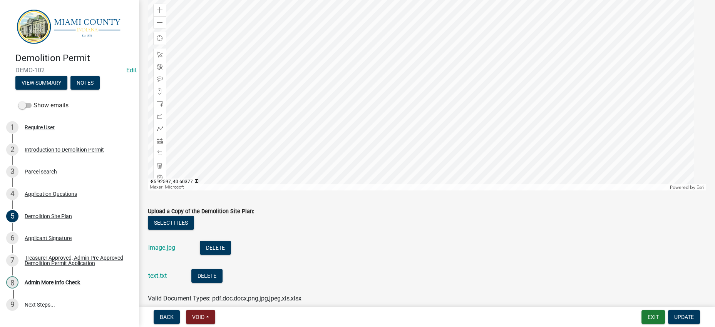
scroll to position [144, 0]
click at [406, 112] on div at bounding box center [427, 93] width 558 height 193
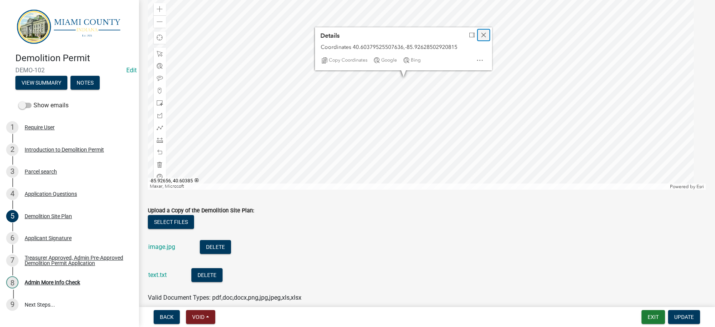
click at [486, 38] on span "Close" at bounding box center [484, 35] width 6 height 6
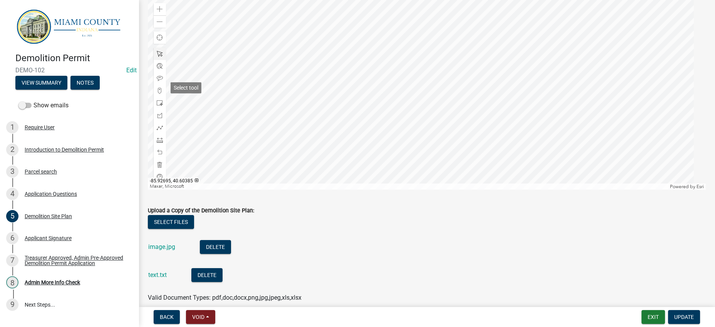
click at [160, 60] on div at bounding box center [160, 54] width 12 height 12
click at [400, 98] on div at bounding box center [427, 93] width 558 height 193
click at [386, 215] on div "Upload a Copy of the Demolition Site Plan:" at bounding box center [427, 210] width 558 height 9
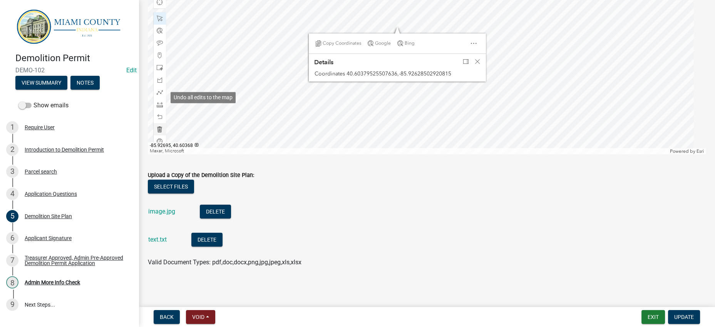
scroll to position [241, 0]
click at [159, 126] on span at bounding box center [160, 129] width 6 height 6
click at [479, 59] on span "Close" at bounding box center [477, 62] width 6 height 6
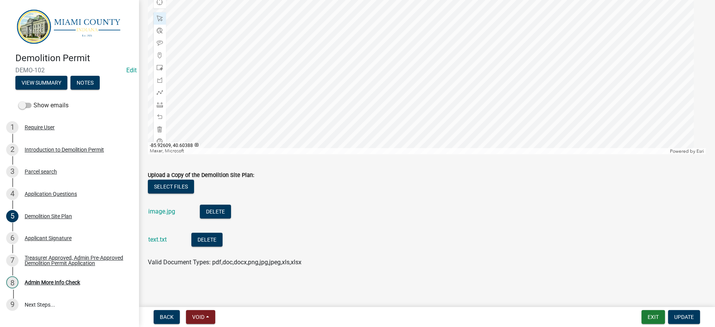
scroll to position [177, 0]
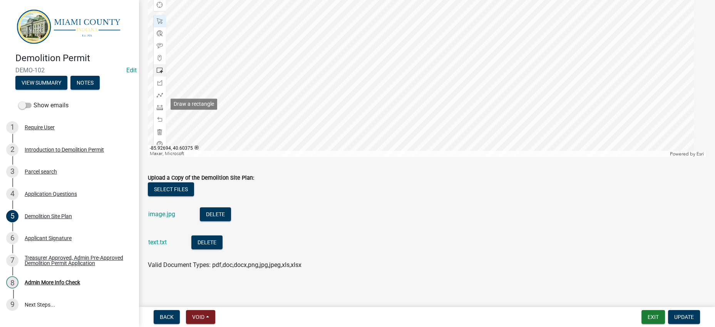
click at [162, 74] on span at bounding box center [160, 70] width 6 height 6
click at [459, 144] on div at bounding box center [427, 61] width 558 height 193
click at [412, 210] on form "Upload a Copy of the Demolition Site Plan: Select files image.jpg Delete text.t…" at bounding box center [427, 217] width 558 height 106
click at [682, 314] on span "Update" at bounding box center [684, 317] width 20 height 6
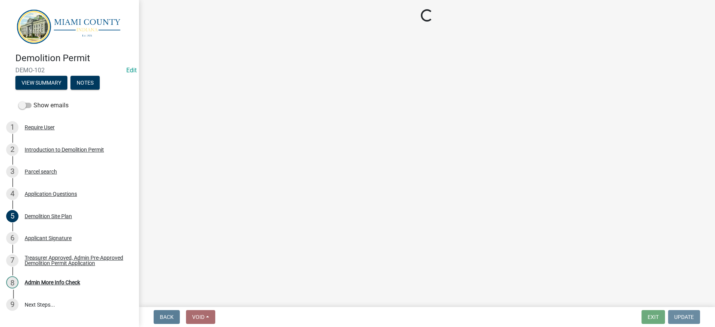
scroll to position [0, 0]
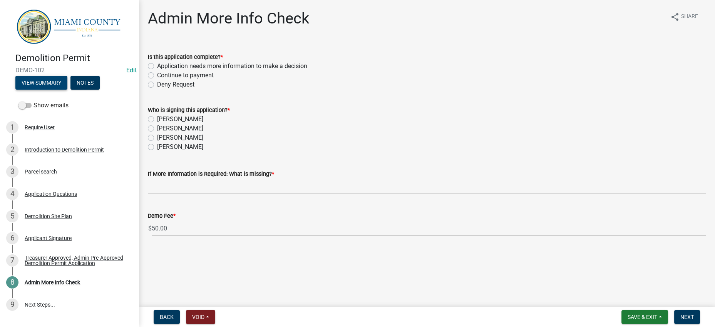
click at [67, 90] on button "View Summary" at bounding box center [41, 83] width 52 height 14
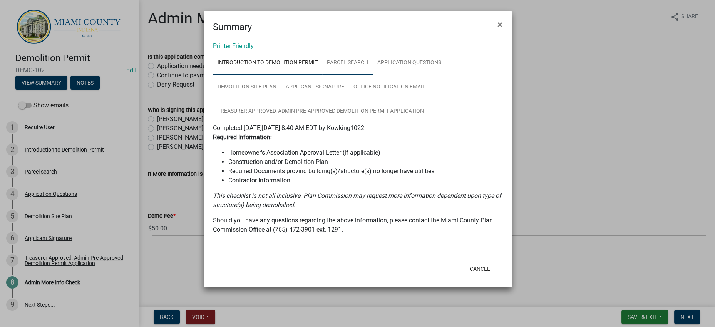
click at [371, 75] on link "Parcel search" at bounding box center [347, 63] width 50 height 25
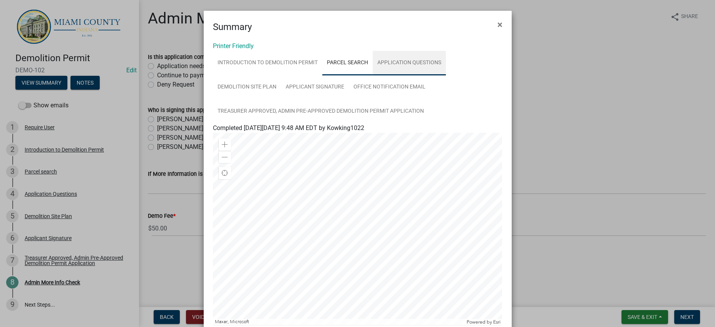
click at [373, 75] on link "Application Questions" at bounding box center [409, 63] width 73 height 25
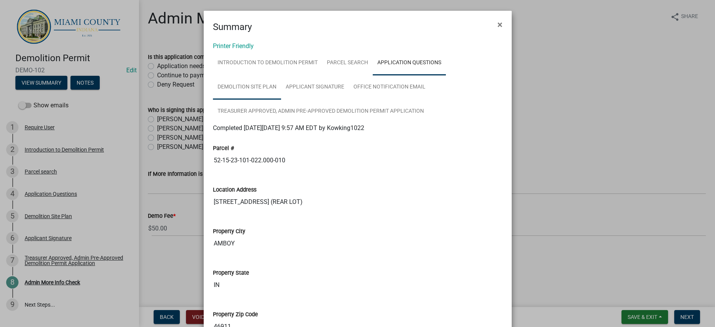
click at [281, 100] on link "Demolition Site Plan" at bounding box center [247, 87] width 68 height 25
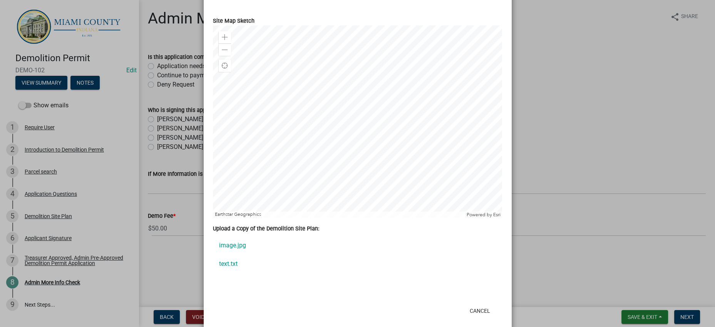
scroll to position [318, 0]
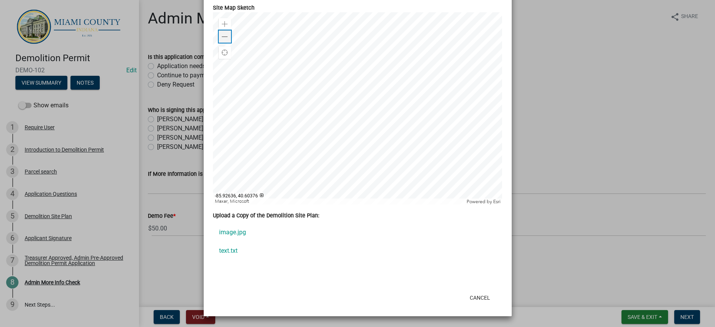
click at [222, 34] on span at bounding box center [225, 37] width 6 height 6
click at [378, 223] on link "image.jpg" at bounding box center [358, 232] width 290 height 18
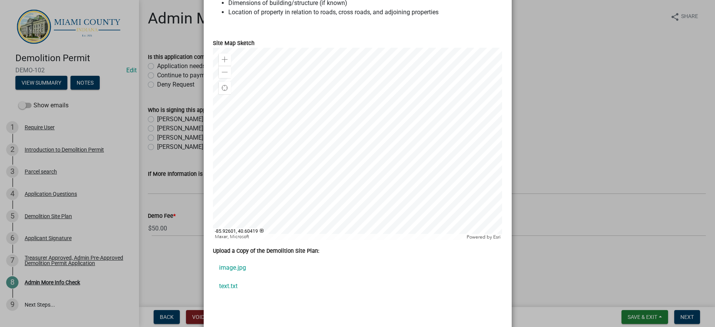
scroll to position [0, 0]
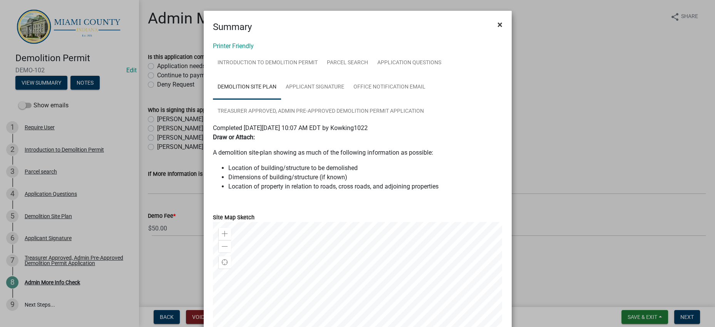
click at [498, 26] on span "×" at bounding box center [500, 24] width 5 height 11
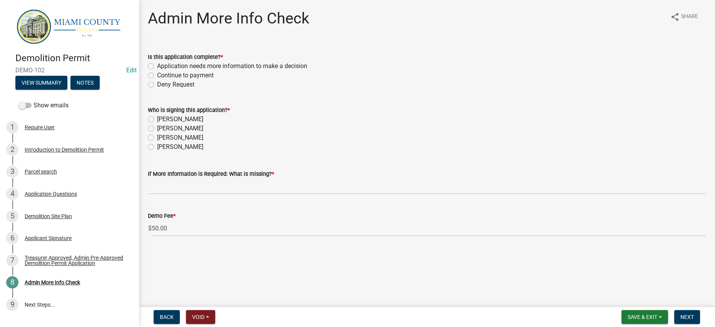
click at [194, 80] on label "Continue to payment" at bounding box center [185, 75] width 57 height 9
click at [162, 76] on input "Continue to payment" at bounding box center [159, 73] width 5 height 5
radio input "true"
click at [189, 124] on label "[PERSON_NAME]" at bounding box center [180, 119] width 46 height 9
click at [162, 120] on input "[PERSON_NAME]" at bounding box center [159, 117] width 5 height 5
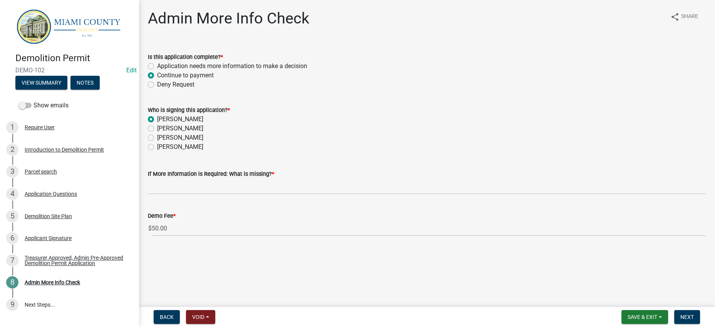
radio input "true"
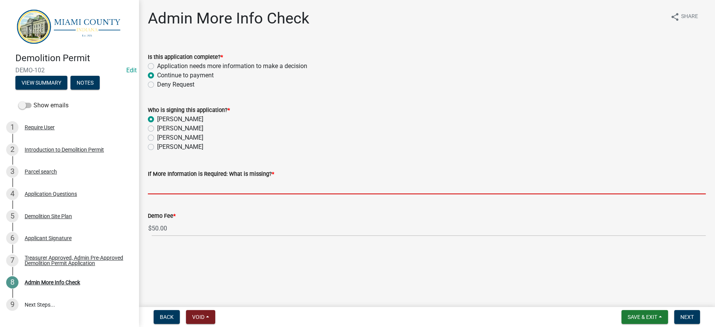
click at [213, 194] on input "If More Information is Required: What is missing? *" at bounding box center [427, 187] width 558 height 16
type input "N/A"
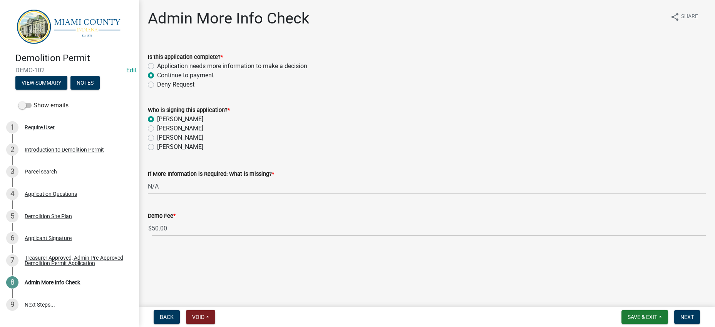
click at [345, 142] on div "[PERSON_NAME]" at bounding box center [427, 137] width 558 height 9
click at [682, 317] on span "Next" at bounding box center [687, 317] width 13 height 6
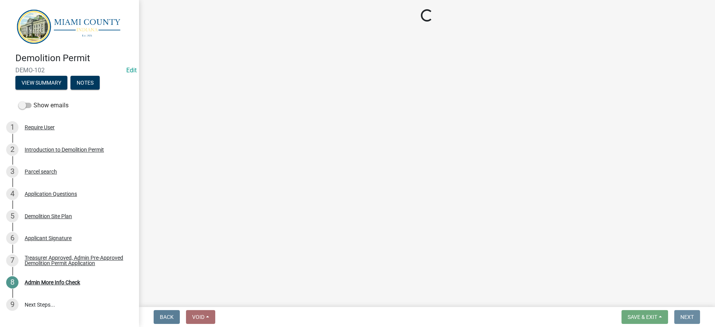
scroll to position [0, 0]
select select "3: 3"
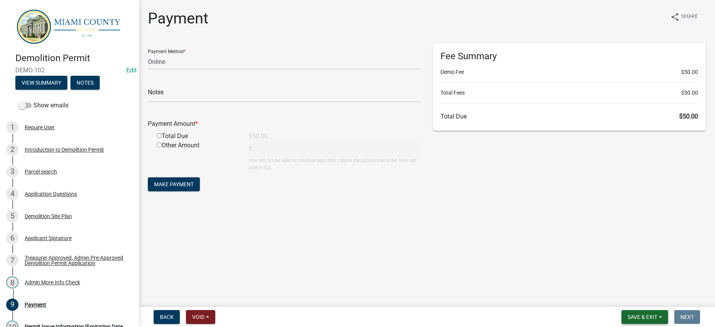
click at [628, 314] on span "Save & Exit" at bounding box center [643, 317] width 30 height 6
click at [619, 292] on button "Save & Exit" at bounding box center [638, 294] width 62 height 18
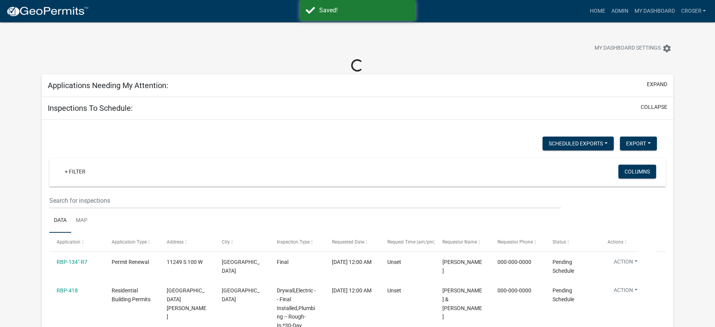
select select "3: 100"
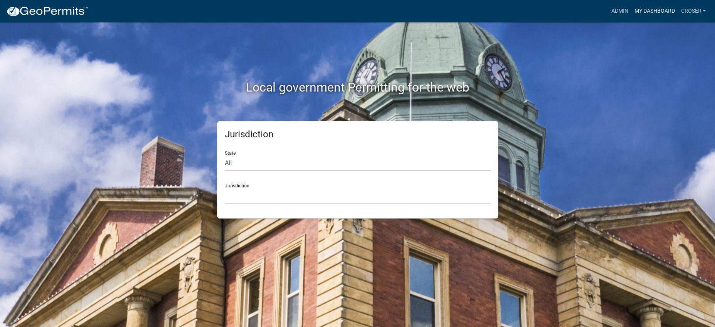
click at [631, 6] on link "My Dashboard" at bounding box center [654, 11] width 47 height 15
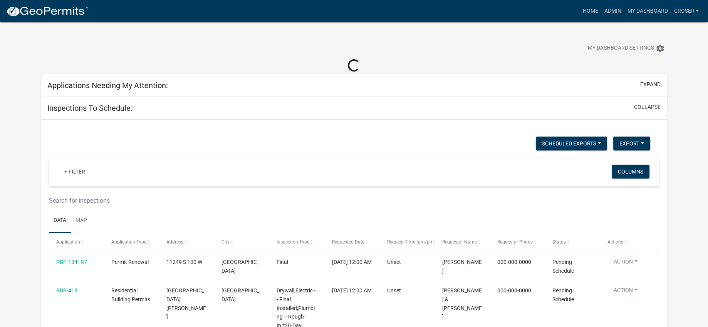
select select "3: 100"
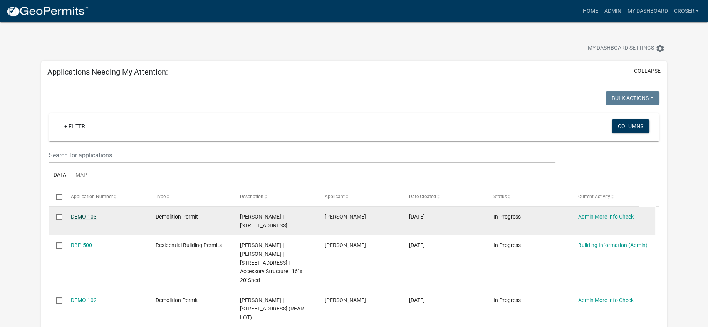
click at [97, 220] on link "DEMO-103" at bounding box center [84, 217] width 26 height 6
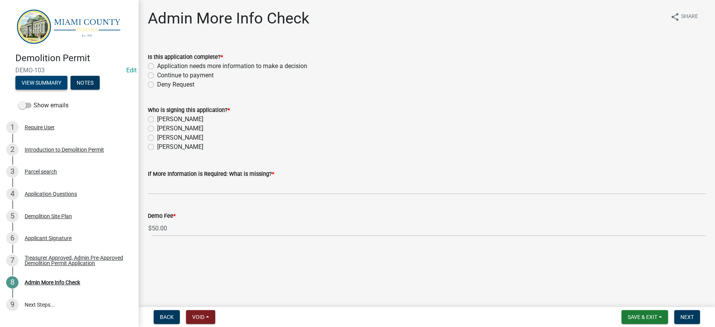
click at [54, 90] on button "View Summary" at bounding box center [41, 83] width 52 height 14
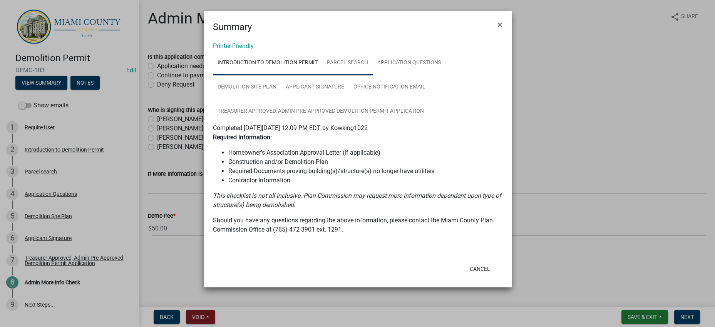
click at [345, 75] on link "Parcel search" at bounding box center [347, 63] width 50 height 25
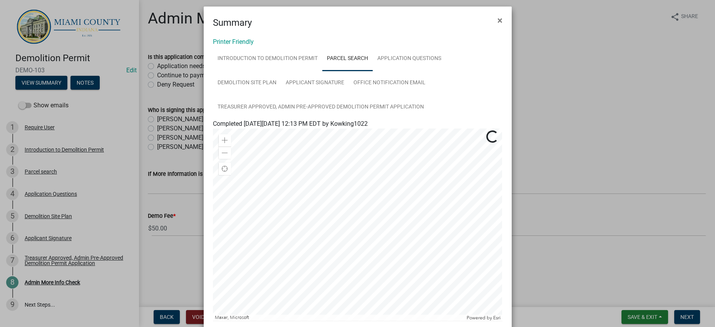
scroll to position [1, 0]
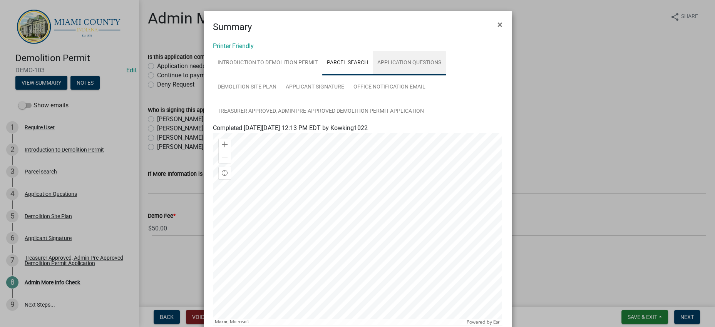
click at [373, 75] on link "Application Questions" at bounding box center [409, 63] width 73 height 25
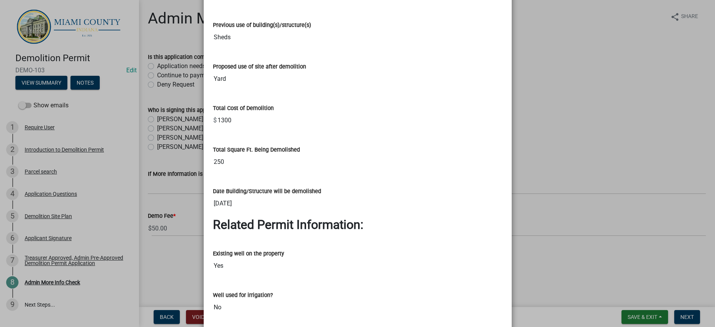
click at [563, 107] on ngb-modal-window "Summary × Printer Friendly Introduction to Demolition Permit Parcel search Appl…" at bounding box center [357, 163] width 715 height 327
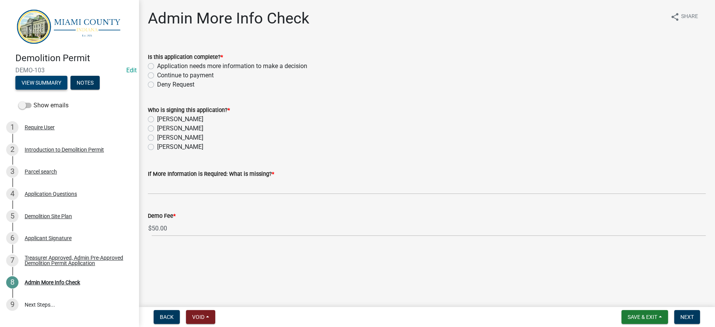
scroll to position [1299, 0]
click at [67, 205] on link "4 Application Questions" at bounding box center [69, 194] width 139 height 22
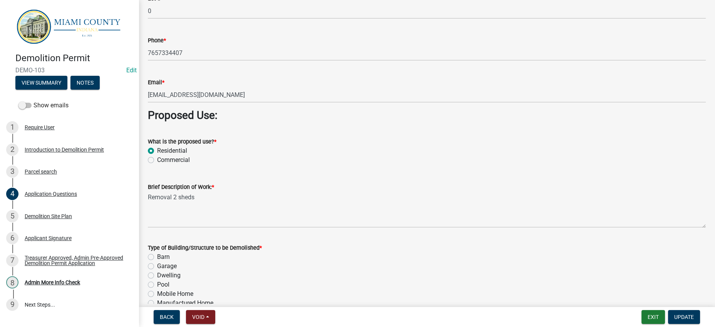
scroll to position [625, 0]
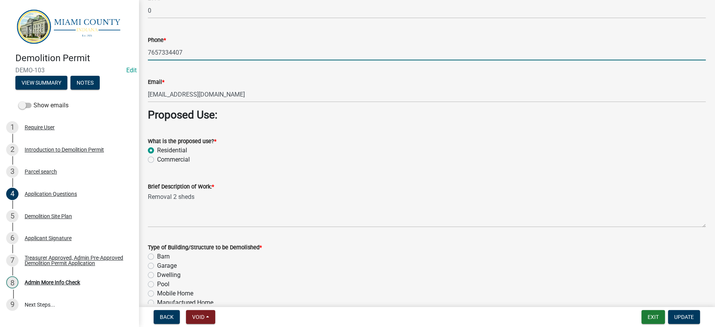
click at [164, 60] on input "7657334407" at bounding box center [427, 53] width 558 height 16
click at [178, 60] on input "765-7334407" at bounding box center [427, 53] width 558 height 16
type input "[PHONE_NUMBER]"
click at [208, 102] on div "Email * Kowalskyscott27@gmail.com" at bounding box center [427, 85] width 558 height 36
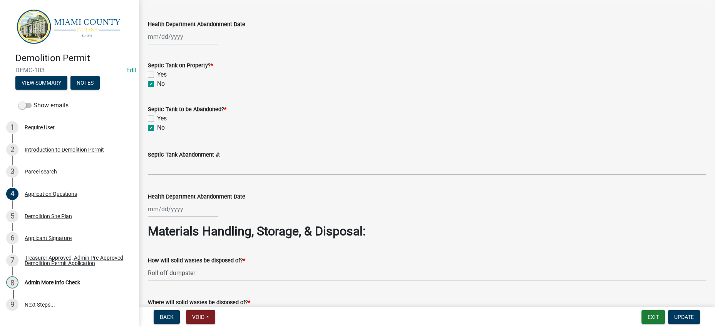
scroll to position [1684, 0]
click at [67, 90] on button "View Summary" at bounding box center [41, 83] width 52 height 14
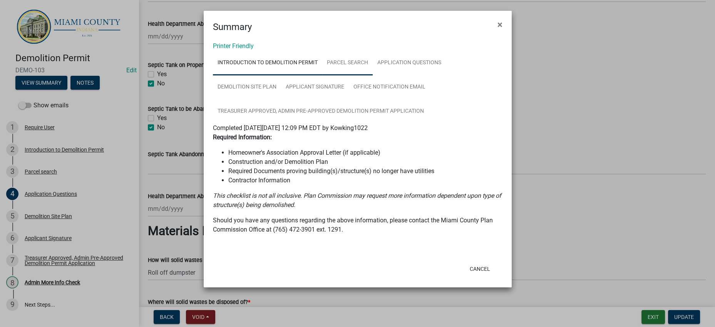
click at [373, 70] on link "Parcel search" at bounding box center [347, 63] width 50 height 25
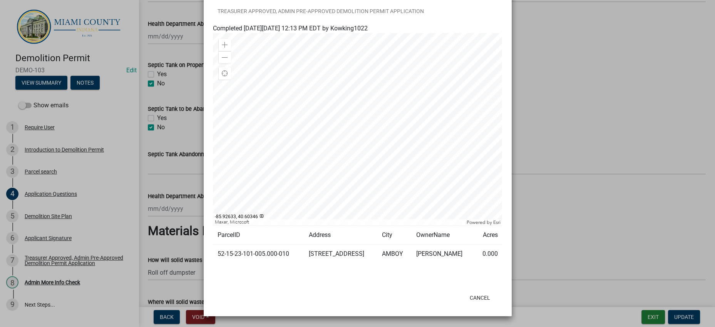
scroll to position [0, 0]
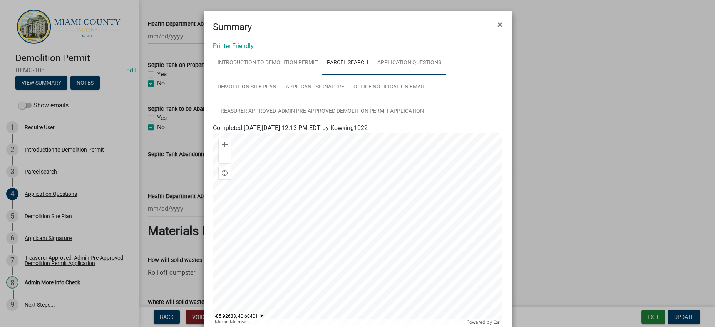
click at [373, 75] on link "Application Questions" at bounding box center [409, 63] width 73 height 25
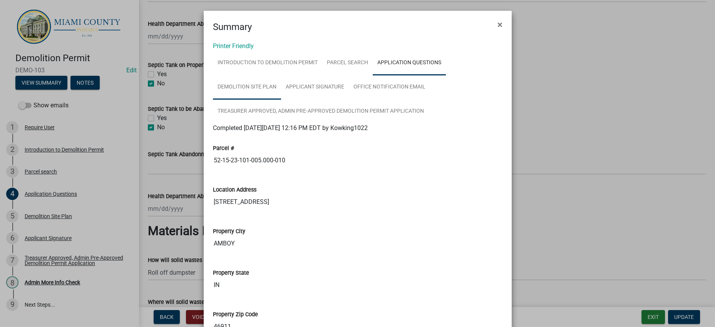
click at [281, 100] on link "Demolition Site Plan" at bounding box center [247, 87] width 68 height 25
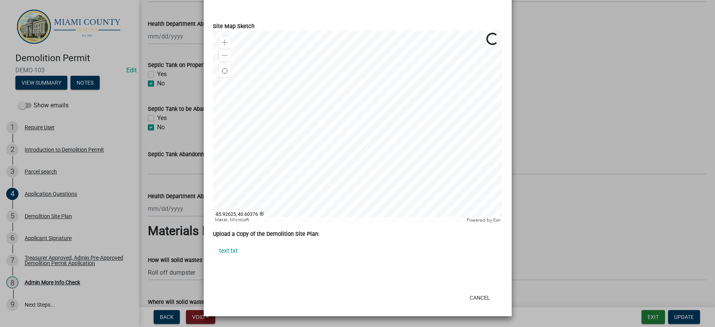
scroll to position [295, 0]
click at [223, 52] on span at bounding box center [225, 55] width 6 height 6
click at [236, 242] on link "text.txt" at bounding box center [358, 251] width 290 height 18
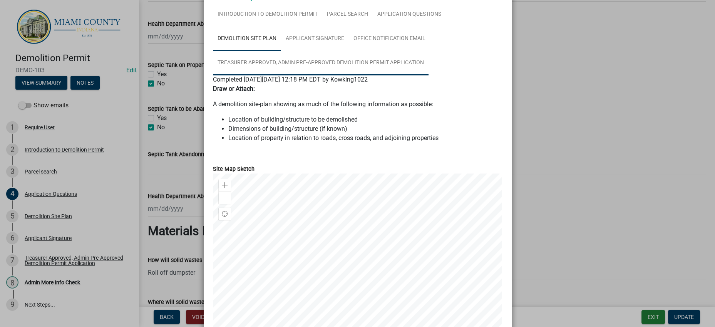
scroll to position [0, 0]
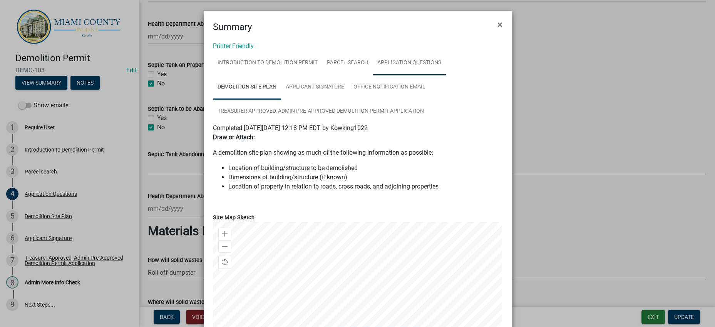
click at [373, 75] on link "Application Questions" at bounding box center [409, 63] width 73 height 25
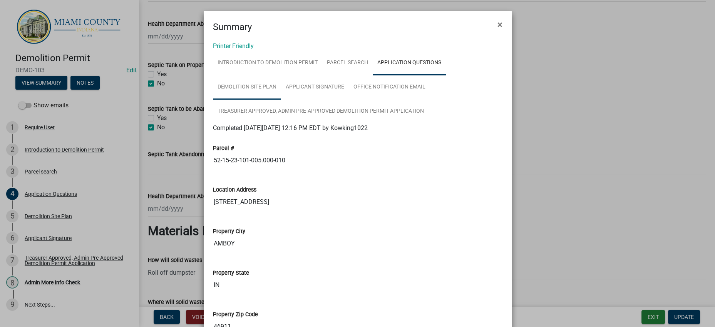
click at [281, 100] on link "Demolition Site Plan" at bounding box center [247, 87] width 68 height 25
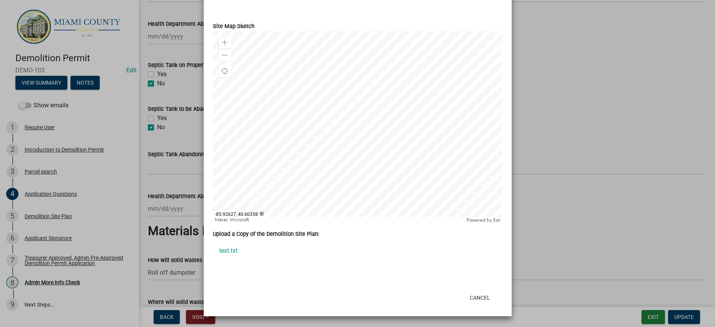
scroll to position [295, 0]
click at [363, 254] on div "Upload a Copy of the Demolition Site Plan: text.txt" at bounding box center [357, 250] width 301 height 40
click at [377, 94] on div at bounding box center [358, 127] width 290 height 193
click at [224, 49] on div "Zoom out" at bounding box center [225, 55] width 12 height 12
click at [222, 40] on span at bounding box center [225, 43] width 6 height 6
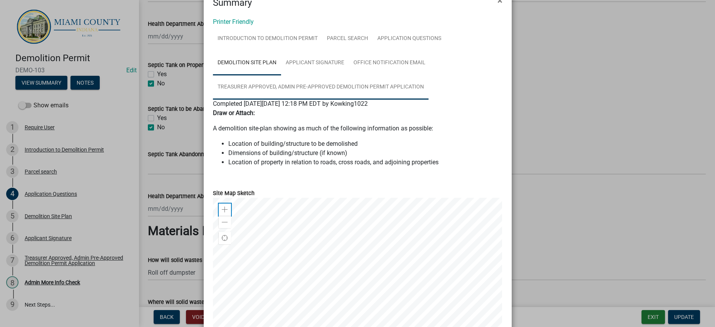
scroll to position [0, 0]
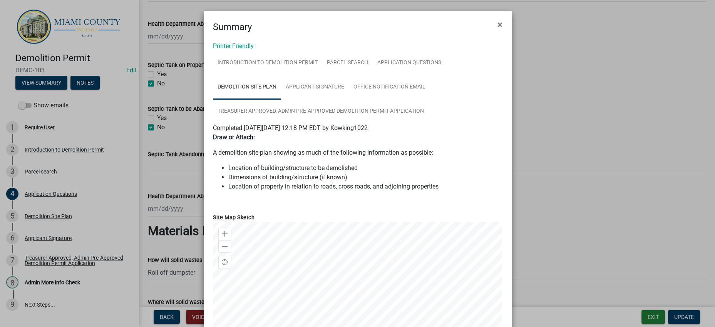
click at [559, 218] on ngb-modal-window "Summary × Printer Friendly Introduction to Demolition Permit Parcel search Appl…" at bounding box center [357, 163] width 715 height 327
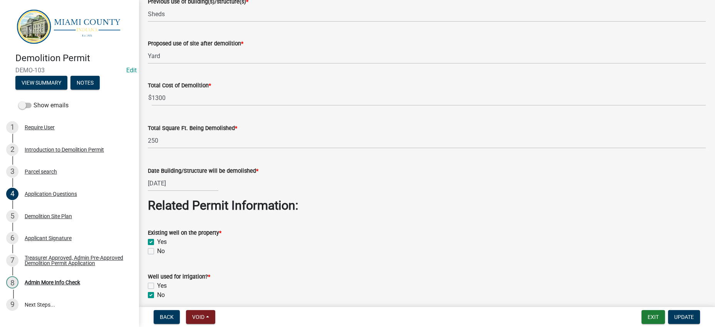
scroll to position [1299, 0]
type input "1"
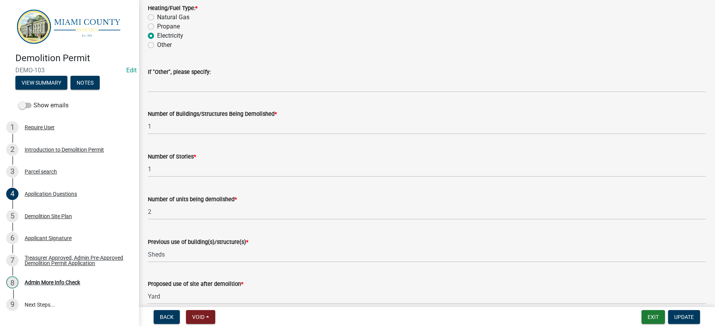
scroll to position [1059, 0]
type input "12'x16' sheds"
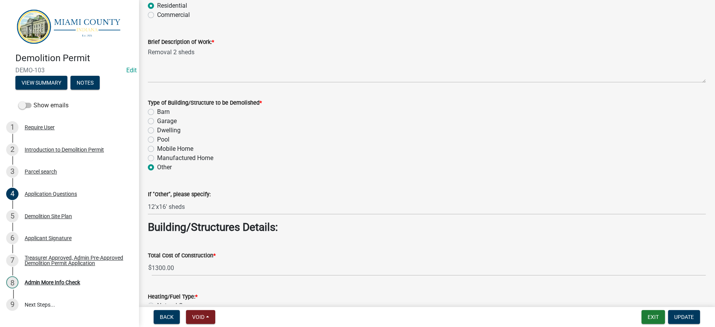
scroll to position [770, 0]
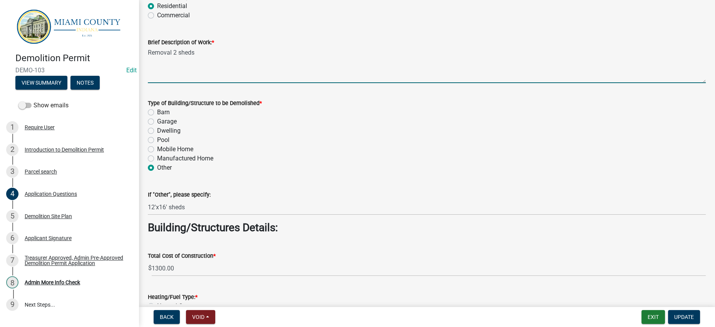
click at [187, 83] on textarea "Removal 2 sheds" at bounding box center [427, 65] width 558 height 36
click at [310, 83] on textarea "Removal 12'x16' sheds" at bounding box center [427, 65] width 558 height 36
type textarea "Removal 12'x16' shed"
click at [339, 11] on div "Residential" at bounding box center [427, 6] width 558 height 9
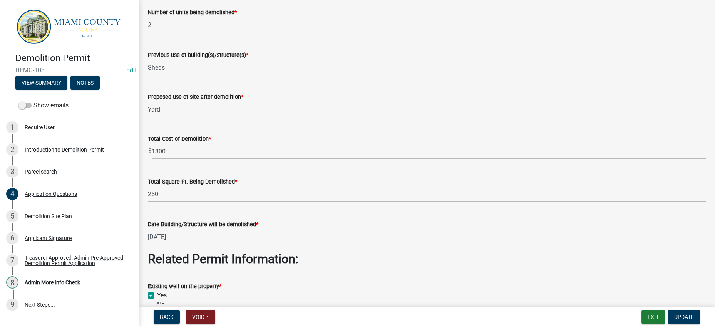
scroll to position [1247, 0]
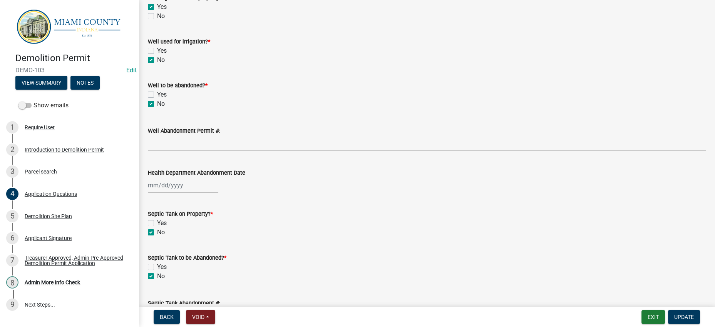
scroll to position [1536, 0]
type input "1"
type input "Utility Shed"
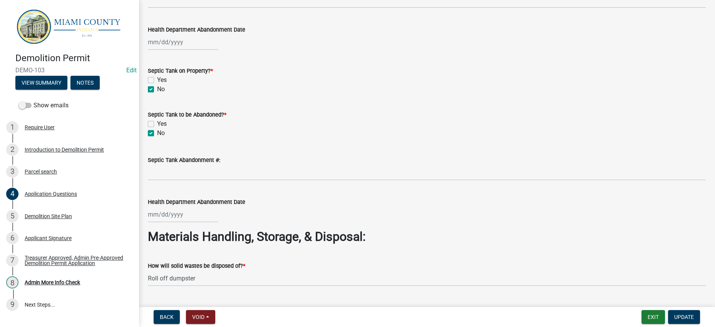
scroll to position [1680, 0]
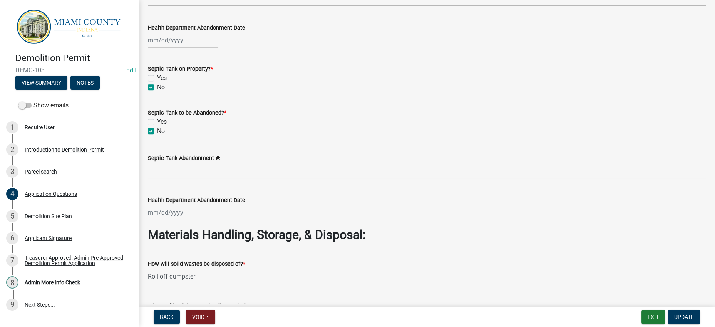
drag, startPoint x: 170, startPoint y: 115, endPoint x: 150, endPoint y: 112, distance: 20.2
type input "192"
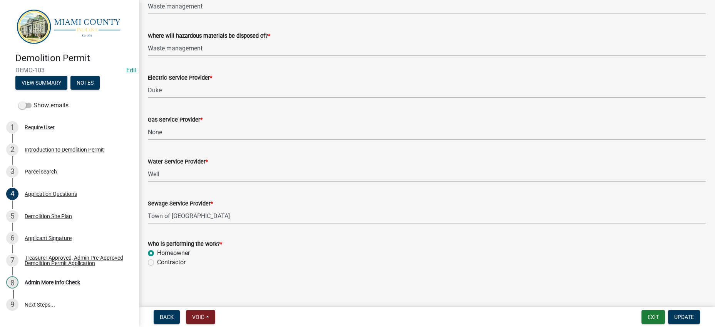
scroll to position [2605, 0]
click at [679, 310] on button "Update" at bounding box center [684, 317] width 32 height 14
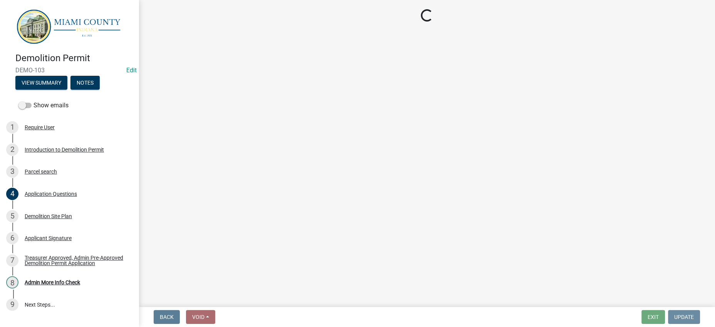
scroll to position [0, 0]
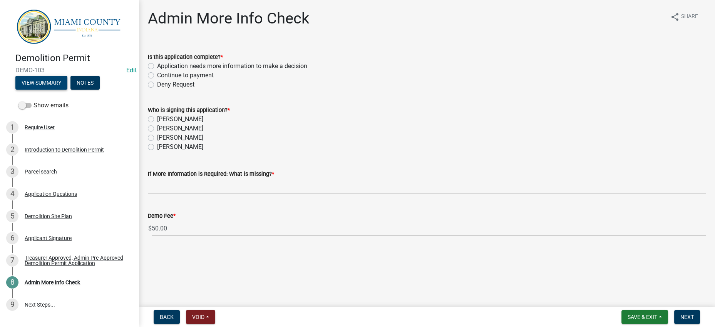
click at [65, 89] on button "View Summary" at bounding box center [41, 83] width 52 height 14
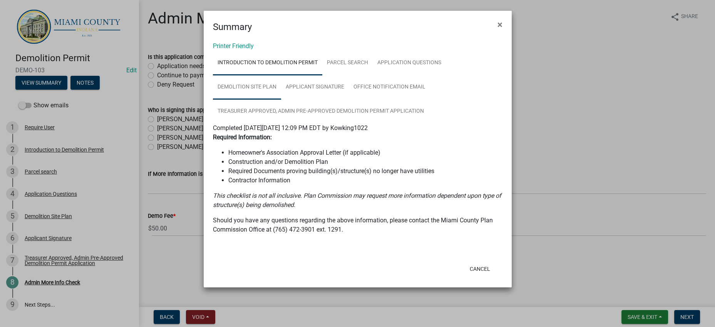
click at [281, 100] on link "Demolition Site Plan" at bounding box center [247, 87] width 68 height 25
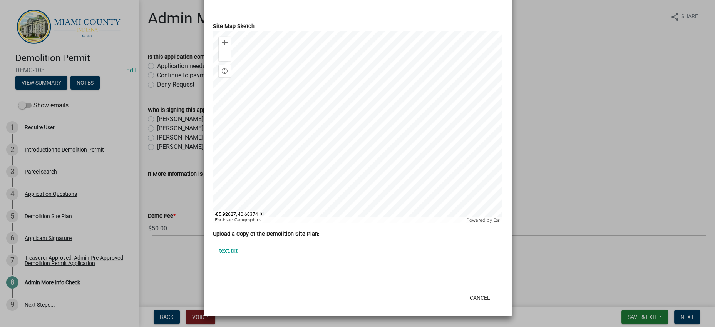
scroll to position [288, 0]
click at [222, 52] on span at bounding box center [225, 55] width 6 height 6
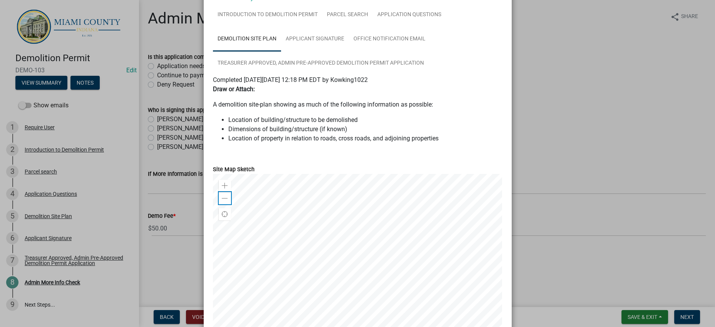
scroll to position [48, 0]
click at [373, 28] on link "Application Questions" at bounding box center [409, 15] width 73 height 25
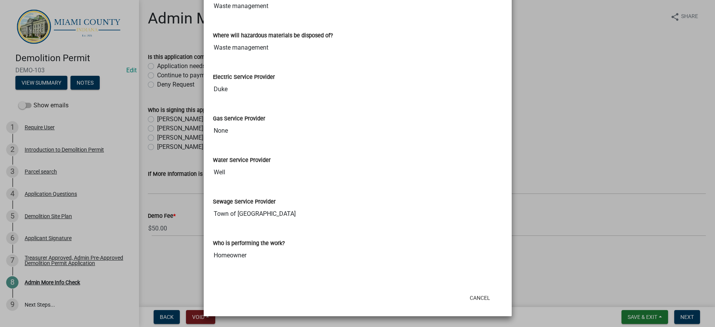
scroll to position [2637, 0]
click at [588, 175] on ngb-modal-window "Summary × Printer Friendly Introduction to Demolition Permit Parcel search Appl…" at bounding box center [357, 163] width 715 height 327
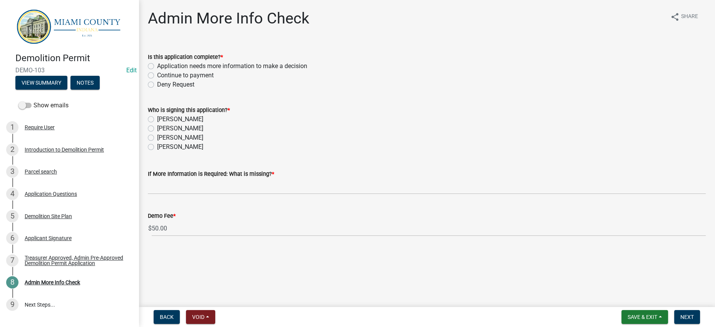
click at [188, 80] on label "Continue to payment" at bounding box center [185, 75] width 57 height 9
click at [162, 76] on input "Continue to payment" at bounding box center [159, 73] width 5 height 5
radio input "true"
click at [190, 124] on label "[PERSON_NAME]" at bounding box center [180, 119] width 46 height 9
click at [162, 120] on input "[PERSON_NAME]" at bounding box center [159, 117] width 5 height 5
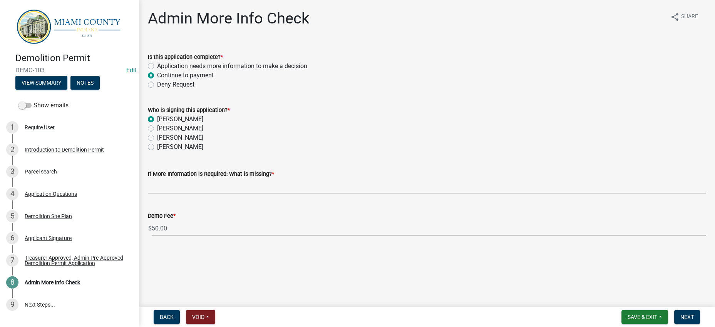
radio input "true"
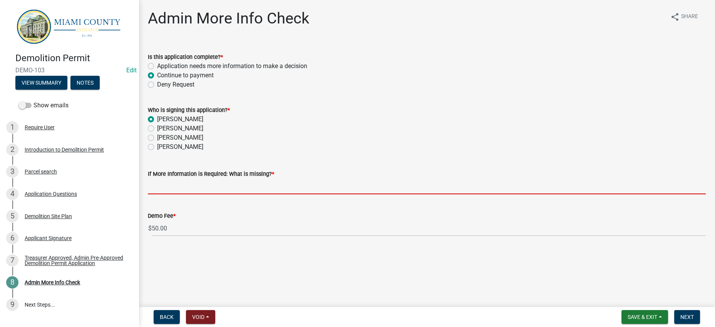
click at [198, 194] on input "If More Information is Required: What is missing? *" at bounding box center [427, 187] width 558 height 16
type input "N/A"
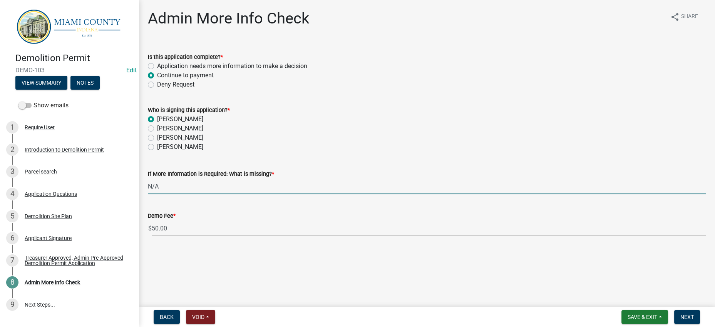
click at [399, 133] on div "[PERSON_NAME]" at bounding box center [427, 128] width 558 height 9
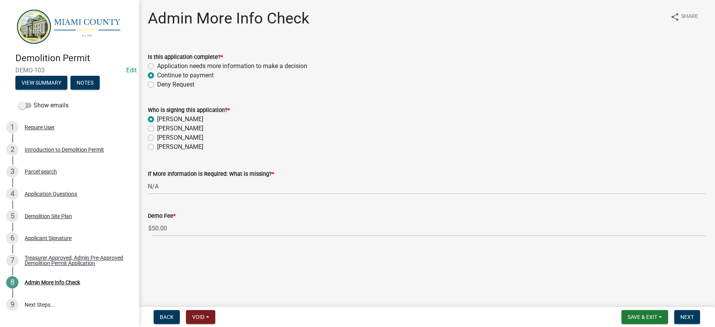
scroll to position [31, 0]
click at [687, 317] on span "Next" at bounding box center [687, 317] width 13 height 6
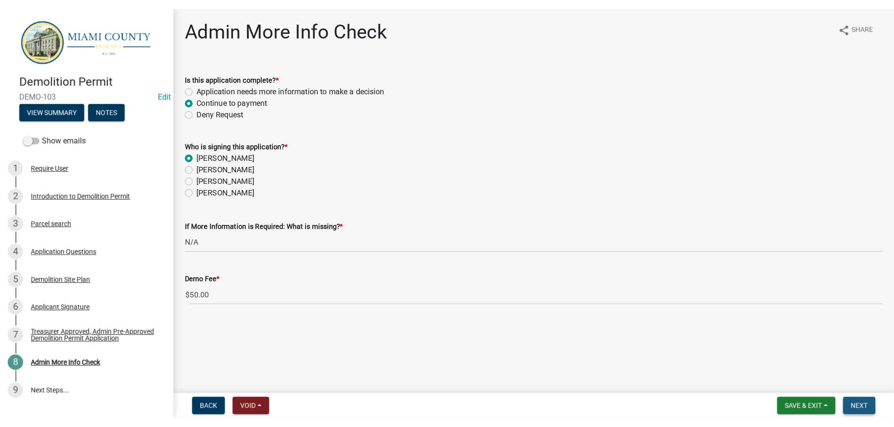
scroll to position [0, 0]
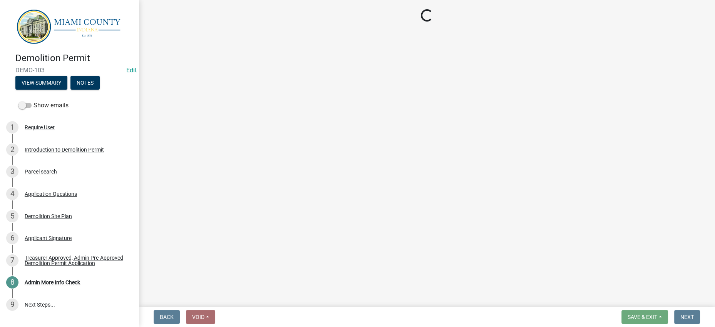
select select "3: 3"
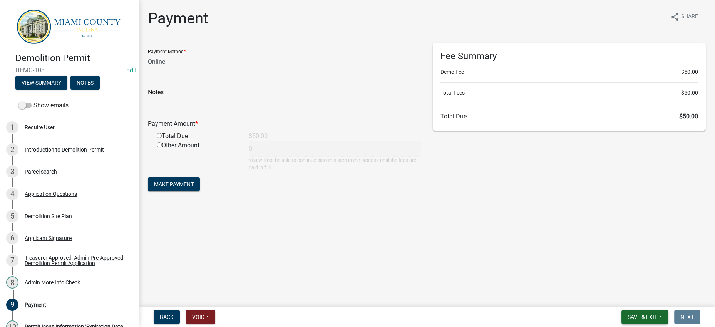
click at [646, 310] on button "Save & Exit" at bounding box center [645, 317] width 47 height 14
click at [637, 292] on button "Save & Exit" at bounding box center [638, 294] width 62 height 18
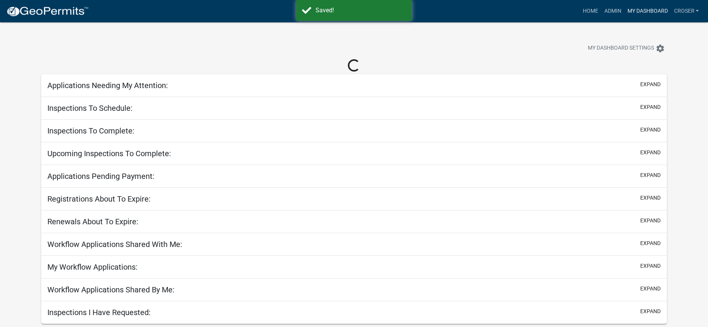
click at [624, 10] on link "My Dashboard" at bounding box center [647, 11] width 47 height 15
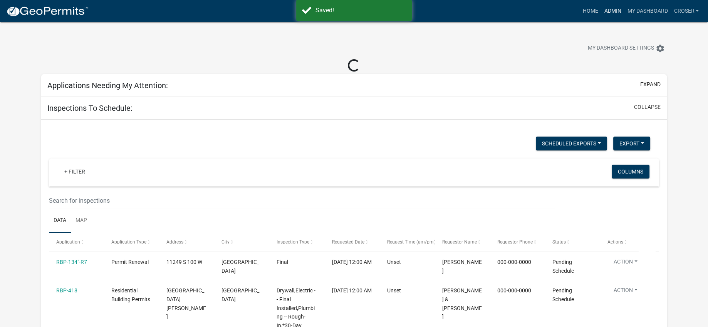
click at [601, 10] on link "Admin" at bounding box center [612, 11] width 23 height 15
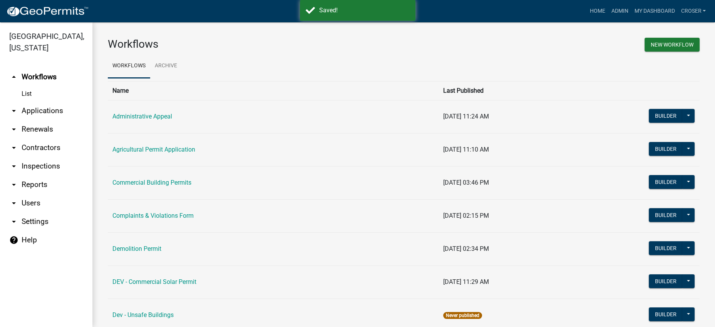
click at [33, 120] on link "arrow_drop_down Applications" at bounding box center [46, 111] width 92 height 18
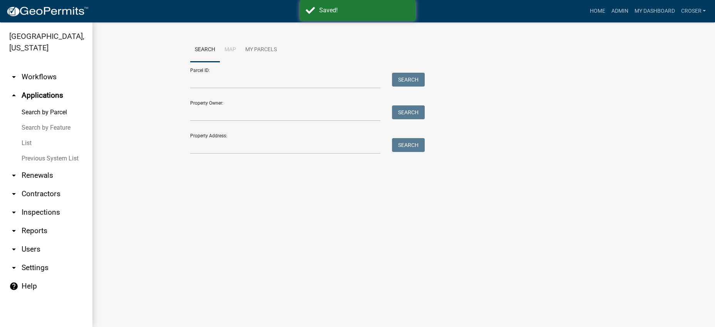
click at [34, 151] on link "List" at bounding box center [46, 143] width 92 height 15
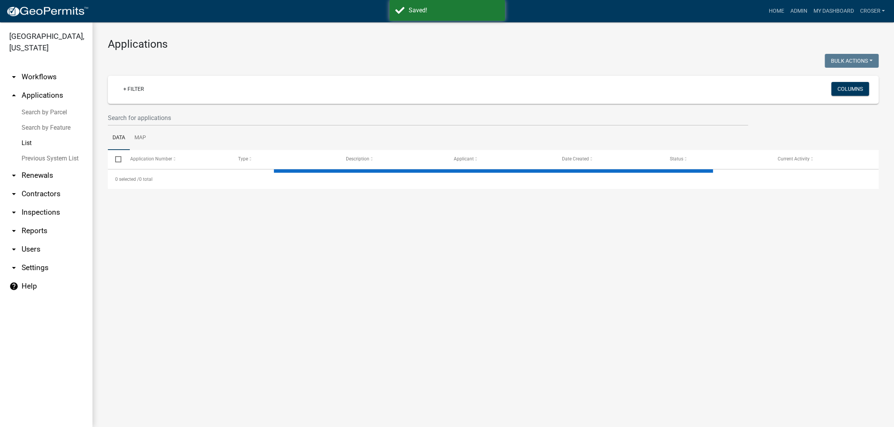
select select "3: 100"
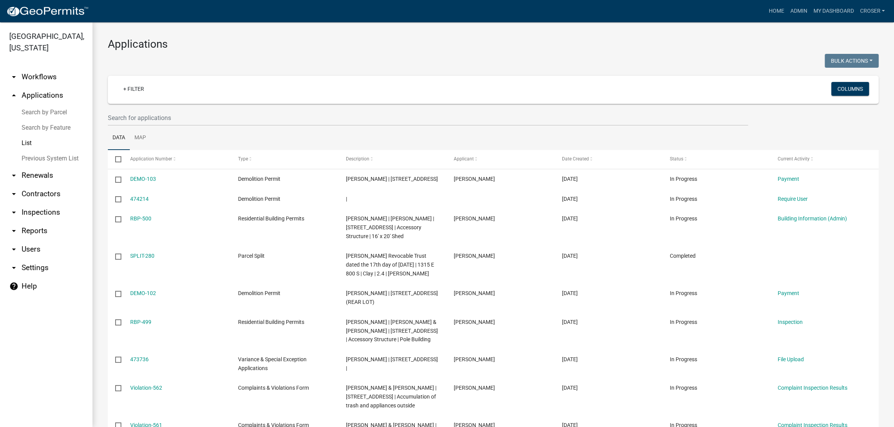
click at [653, 51] on h3 "Applications" at bounding box center [493, 44] width 771 height 13
click at [444, 42] on h3 "Applications" at bounding box center [493, 44] width 771 height 13
